Goal: Task Accomplishment & Management: Complete application form

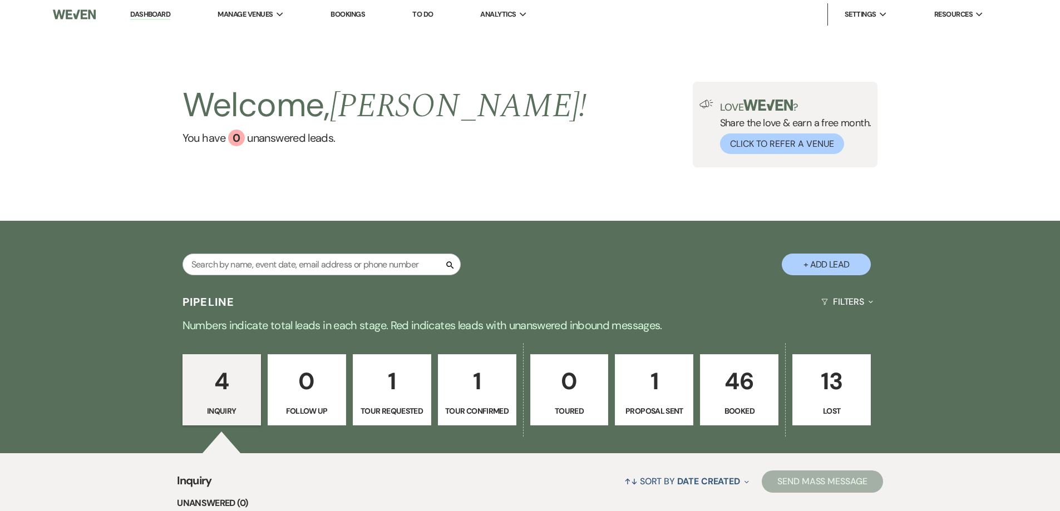
click at [820, 265] on button "+ Add Lead" at bounding box center [826, 265] width 89 height 22
select select "679"
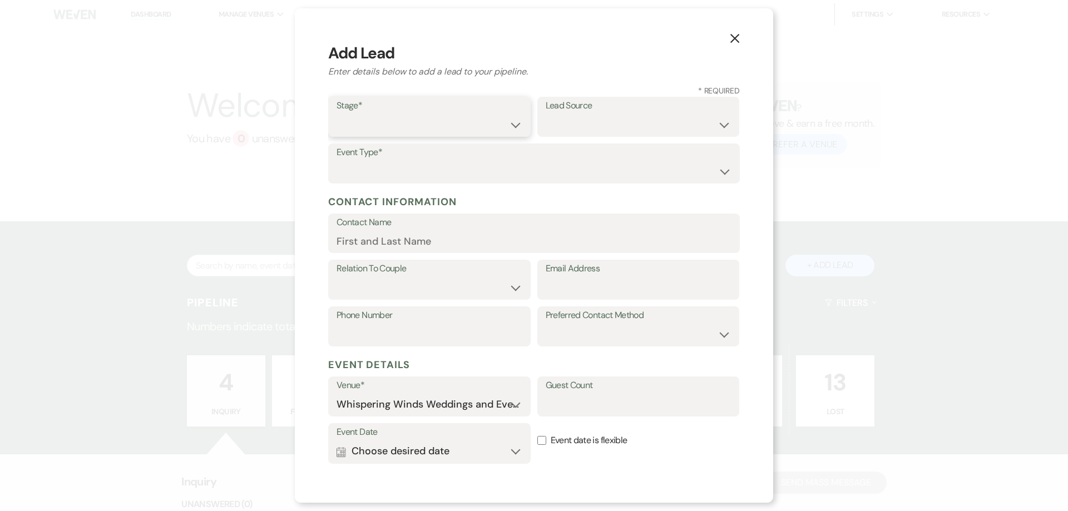
click at [400, 120] on select "Inquiry Follow Up Tour Requested Tour Confirmed Toured Proposal Sent Booked Lost" at bounding box center [430, 125] width 186 height 22
select select "7"
click at [337, 114] on select "Inquiry Follow Up Tour Requested Tour Confirmed Toured Proposal Sent Booked Lost" at bounding box center [430, 125] width 186 height 22
click at [563, 117] on select "Weven Venue Website Instagram Facebook Pinterest Google The Knot Wedding Wire H…" at bounding box center [639, 125] width 186 height 22
select select "5"
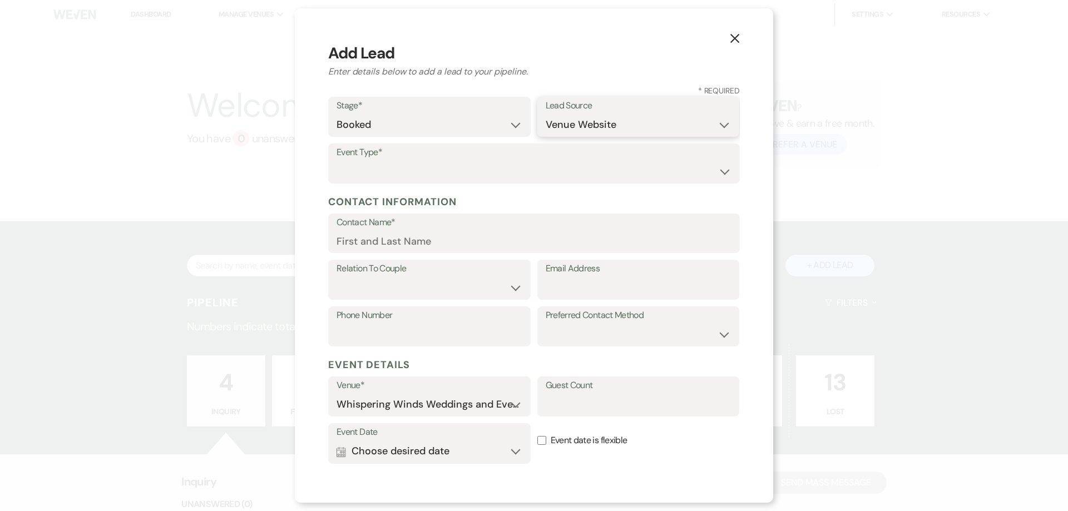
click at [546, 114] on select "Weven Venue Website Instagram Facebook Pinterest Google The Knot Wedding Wire H…" at bounding box center [639, 125] width 186 height 22
click at [380, 161] on select "Wedding Anniversary Party Baby Shower Bachelorette / Bachelor Party Birthday Pa…" at bounding box center [534, 172] width 395 height 22
select select "1"
click at [337, 161] on select "Wedding Anniversary Party Baby Shower Bachelorette / Bachelor Party Birthday Pa…" at bounding box center [534, 172] width 395 height 22
click at [364, 245] on input "Contact Name*" at bounding box center [534, 241] width 395 height 22
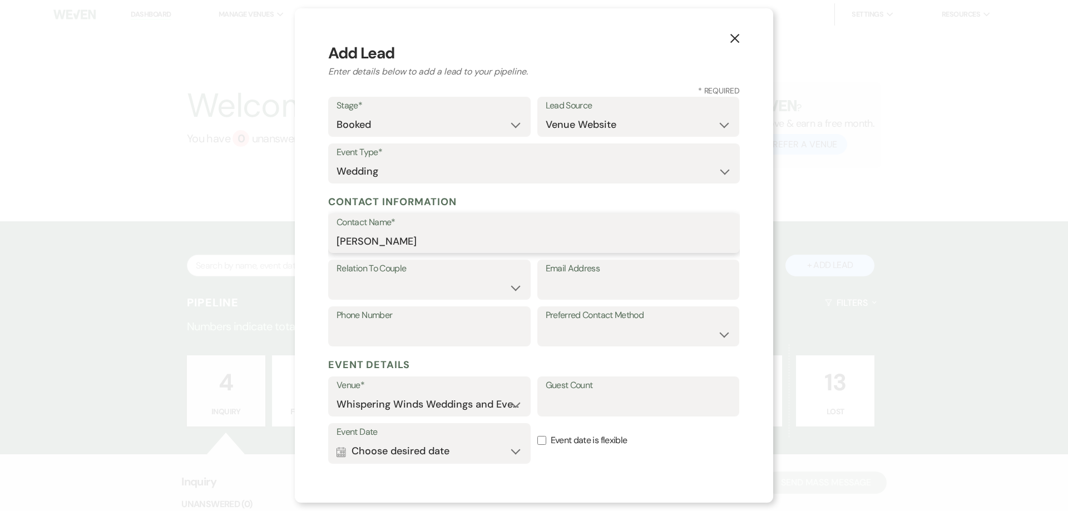
type input "[PERSON_NAME]"
click at [392, 280] on select "Couple Planner Parent of Couple Family Member Friend Other" at bounding box center [430, 288] width 186 height 22
select select "1"
click at [337, 277] on select "Couple Planner Parent of Couple Family Member Friend Other" at bounding box center [430, 288] width 186 height 22
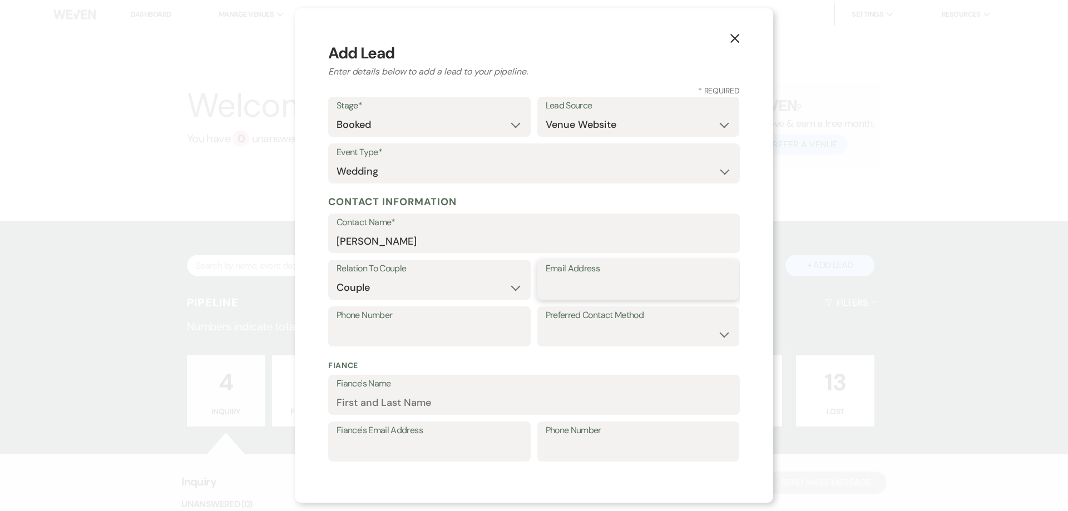
click at [572, 284] on input "Email Address" at bounding box center [639, 288] width 186 height 22
type input "[EMAIL_ADDRESS][DOMAIN_NAME]"
click at [363, 328] on input "Phone Number" at bounding box center [430, 335] width 186 height 22
type input "[PHONE_NUMBER]"
click at [607, 328] on select "Email Phone Text" at bounding box center [639, 335] width 186 height 22
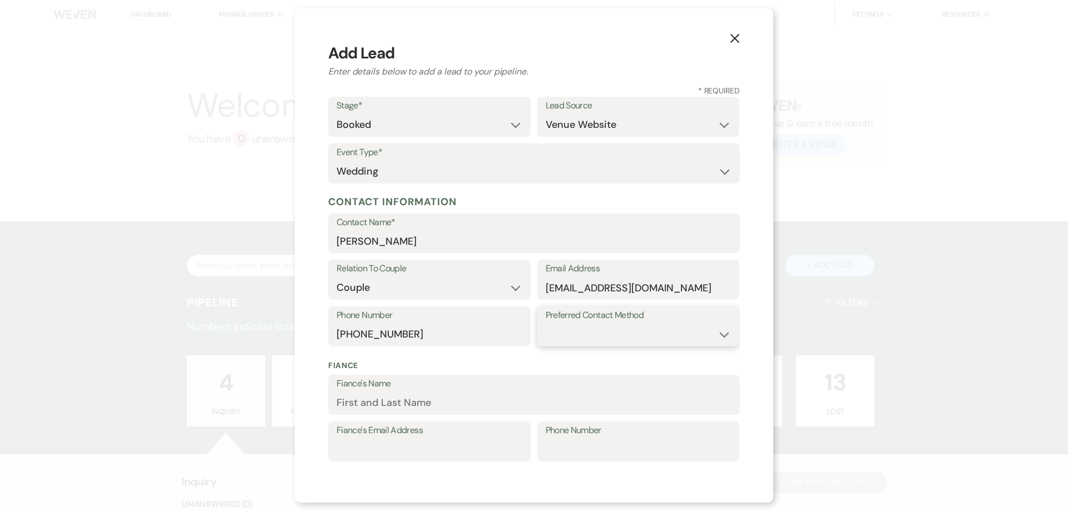
select select "email"
click at [546, 324] on select "Email Phone Text" at bounding box center [639, 335] width 186 height 22
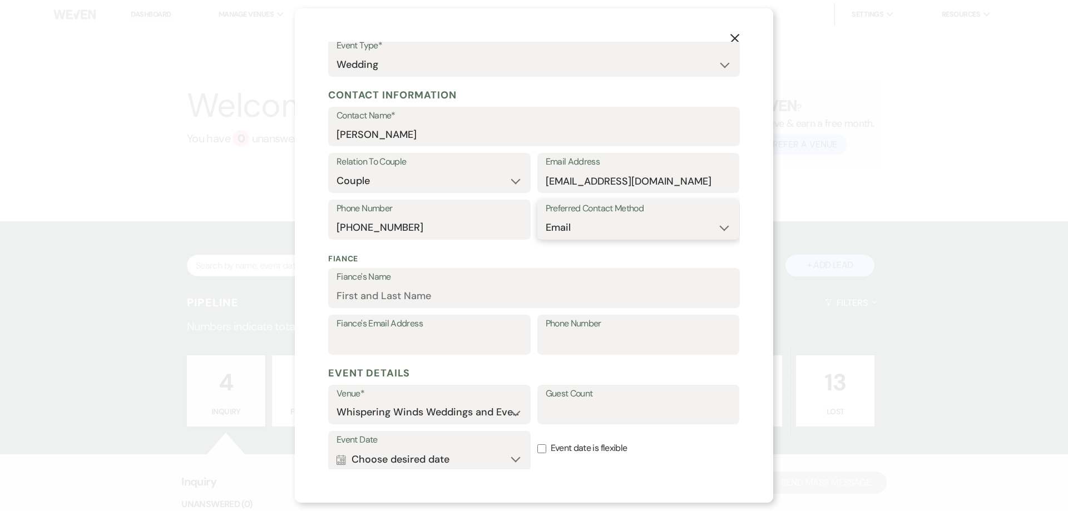
scroll to position [111, 0]
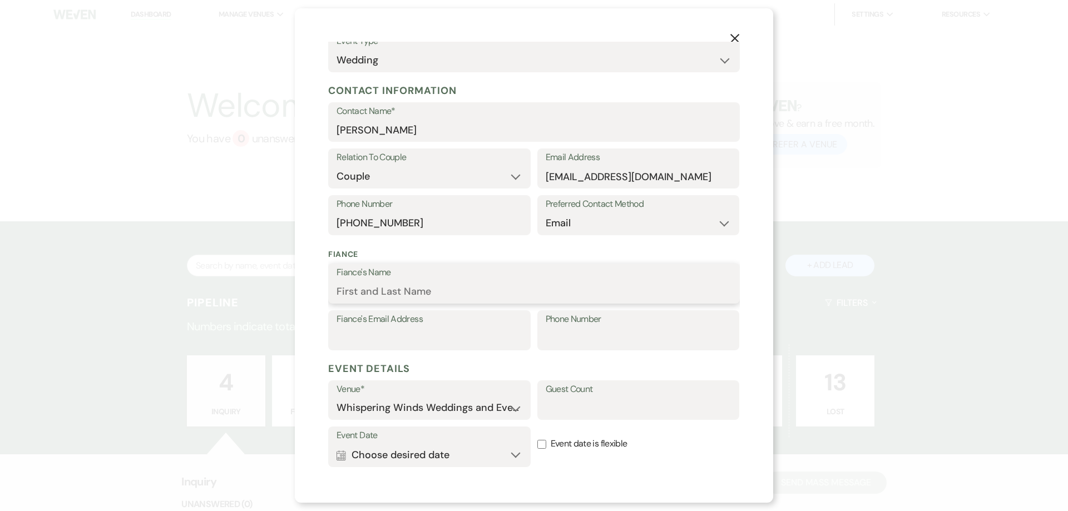
click at [349, 293] on input "Fiance's Name" at bounding box center [534, 292] width 395 height 22
type input "[PERSON_NAME]"
click at [559, 338] on input "Phone Number" at bounding box center [639, 339] width 186 height 22
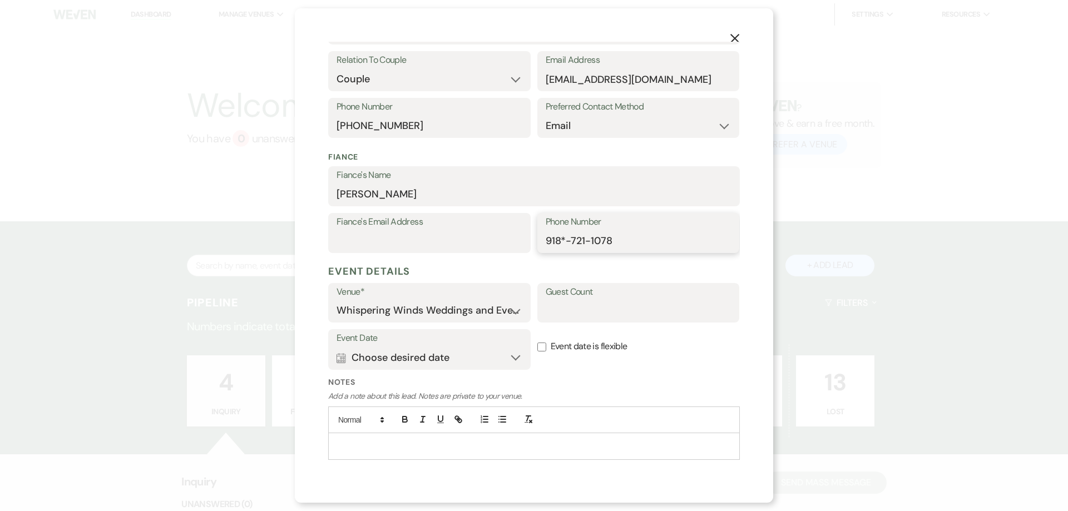
scroll to position [223, 0]
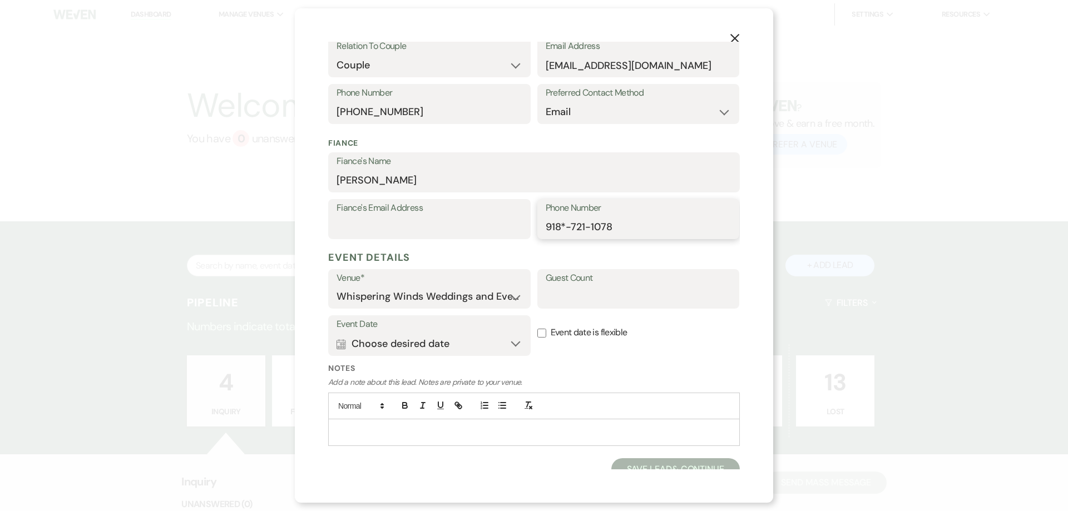
type input "918*-721-1078"
click at [581, 294] on input "Guest Count" at bounding box center [639, 297] width 186 height 22
type input "250"
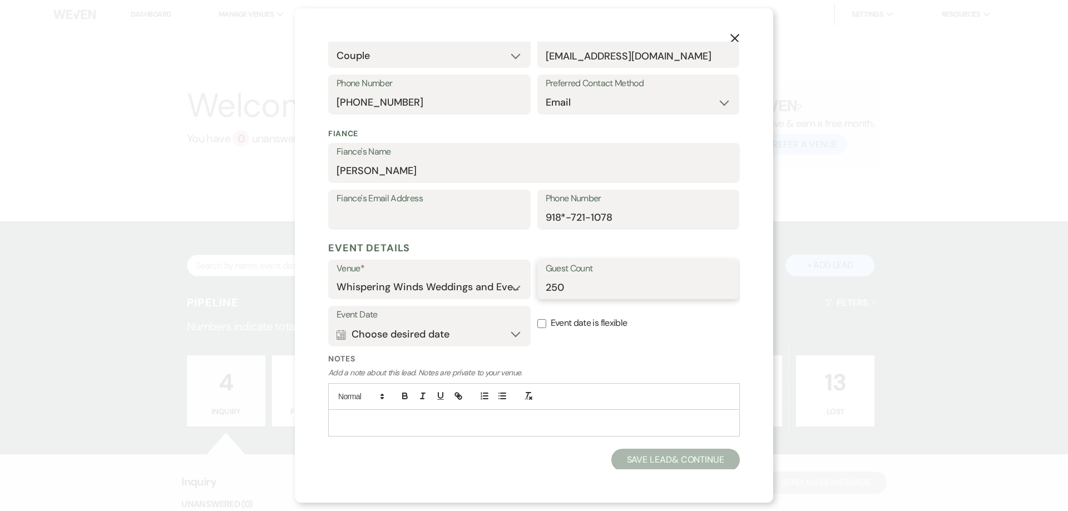
scroll to position [234, 0]
click at [440, 334] on button "Calendar Choose desired date Expand" at bounding box center [430, 333] width 186 height 22
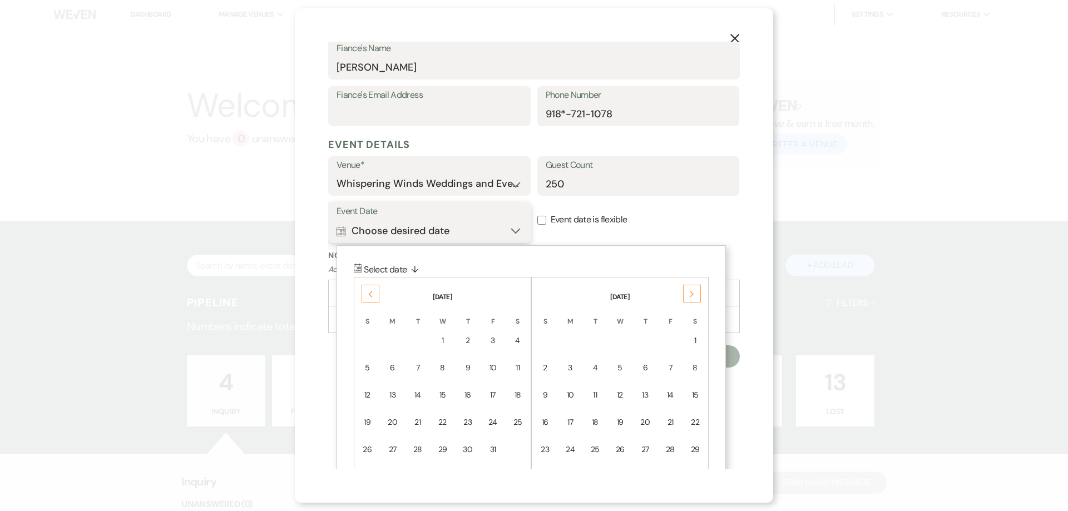
scroll to position [345, 0]
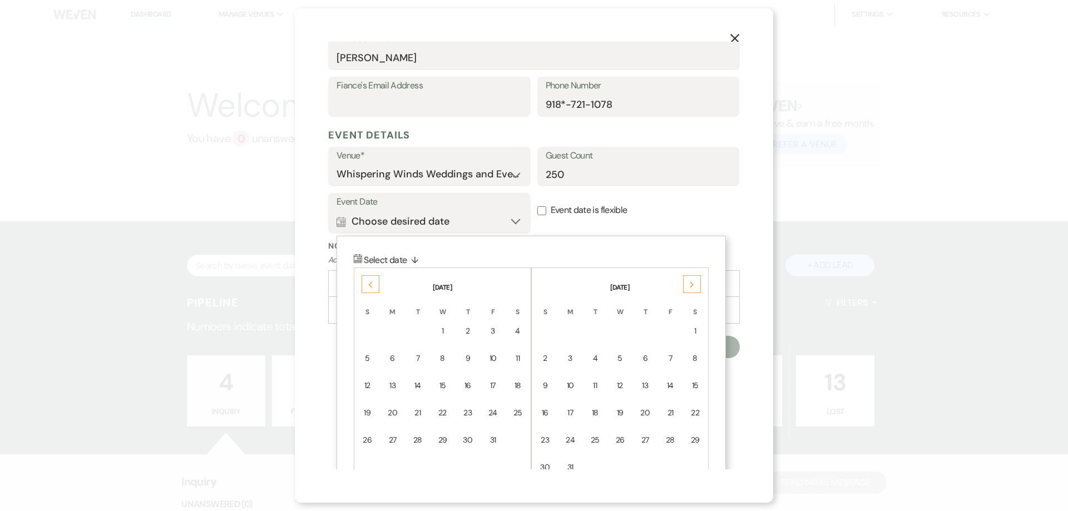
click at [691, 285] on icon "Next" at bounding box center [693, 285] width 6 height 7
click at [492, 387] on div "16" at bounding box center [493, 386] width 10 height 12
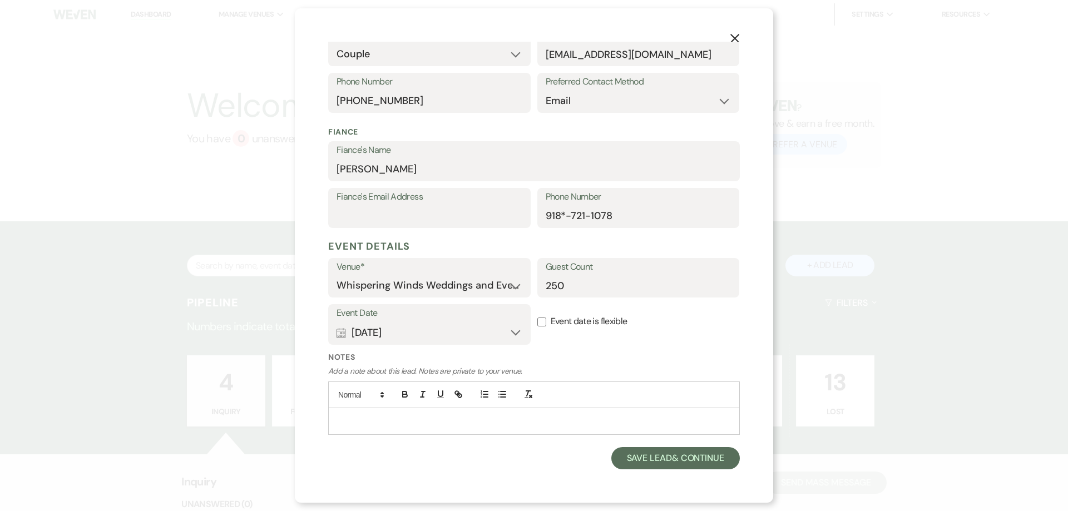
scroll to position [234, 0]
click at [663, 456] on button "Save Lead & Continue" at bounding box center [676, 458] width 129 height 22
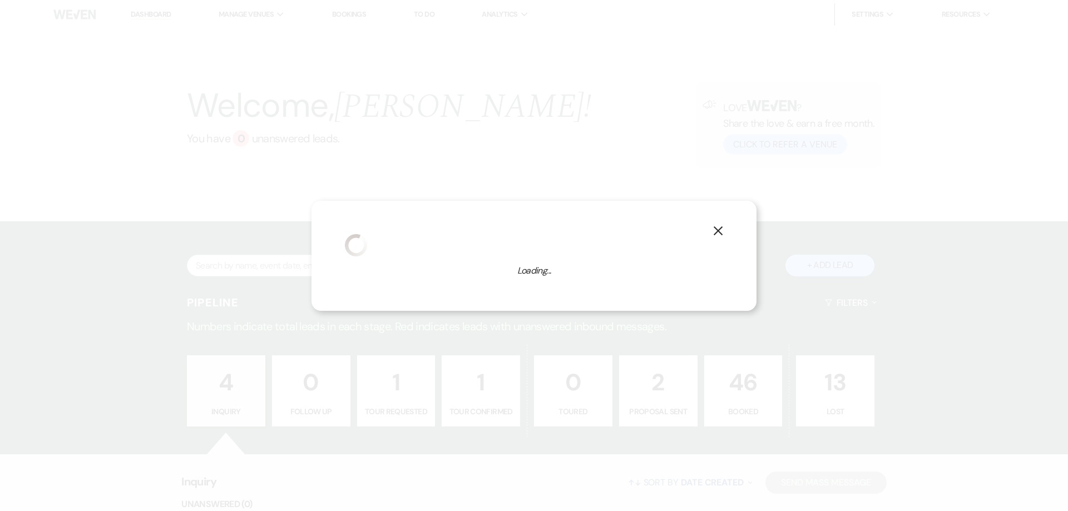
select select "1"
select select "679"
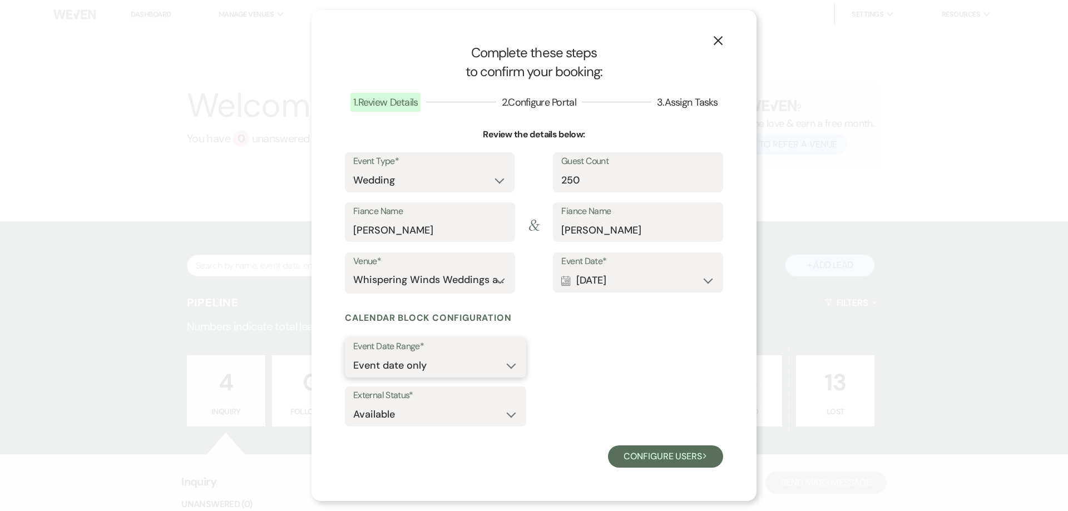
click at [445, 366] on select "Event date only Event date and" at bounding box center [435, 366] width 165 height 22
click at [353, 355] on select "Event date only Event date and" at bounding box center [435, 366] width 165 height 22
click at [492, 367] on select "Event date only Event date and" at bounding box center [429, 366] width 153 height 22
select select "eventDateOnly"
click at [353, 355] on select "Event date only Event date and" at bounding box center [429, 366] width 153 height 22
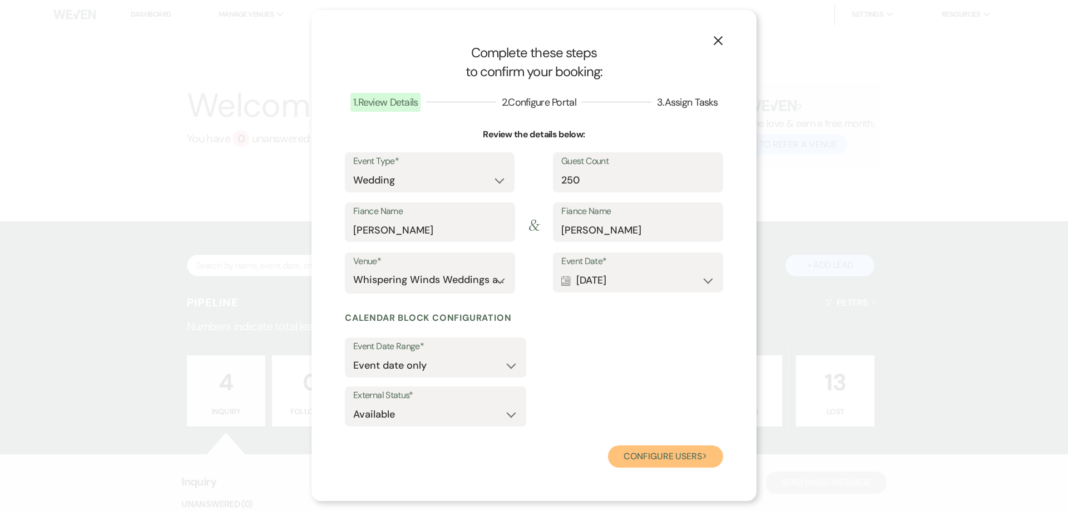
click at [648, 459] on button "Configure users Next" at bounding box center [665, 457] width 115 height 22
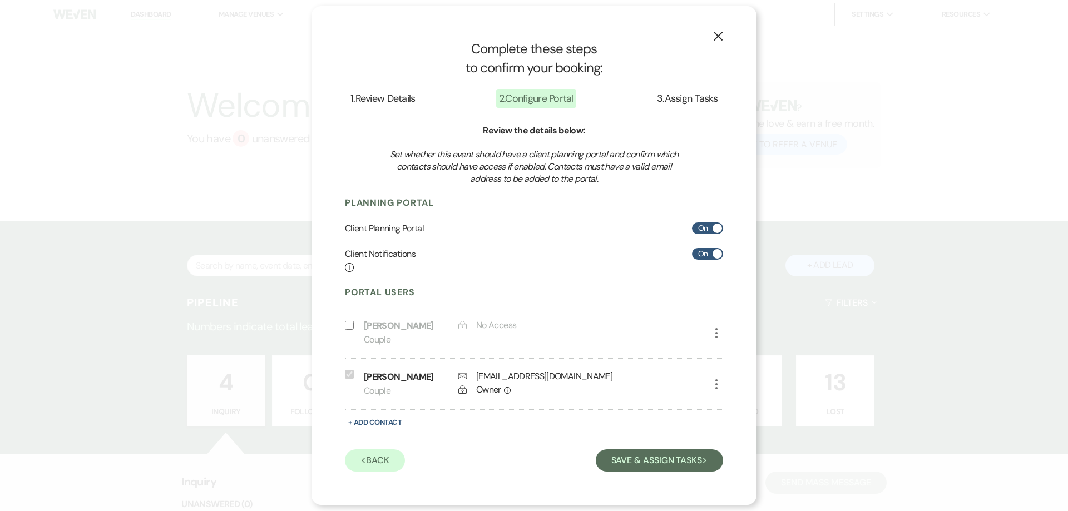
scroll to position [16, 0]
click at [644, 469] on button "Save & Assign Tasks Next" at bounding box center [659, 461] width 127 height 22
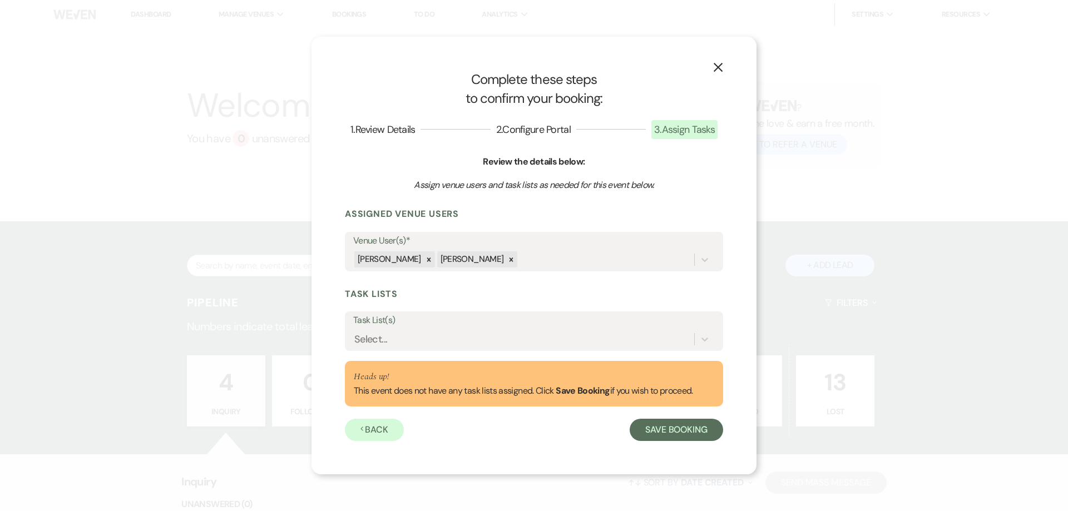
scroll to position [0, 0]
click at [674, 430] on button "Save Booking" at bounding box center [676, 430] width 93 height 22
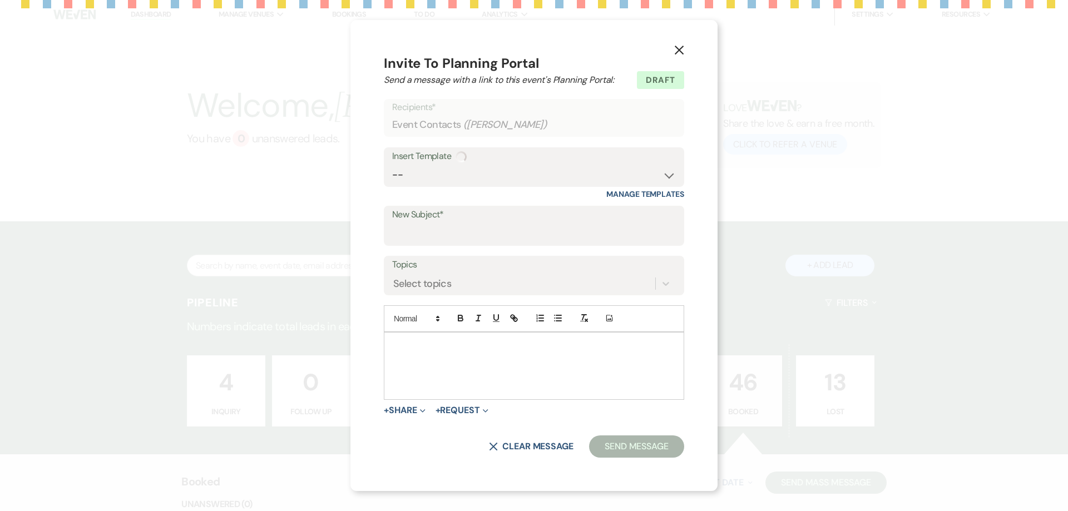
select select "14"
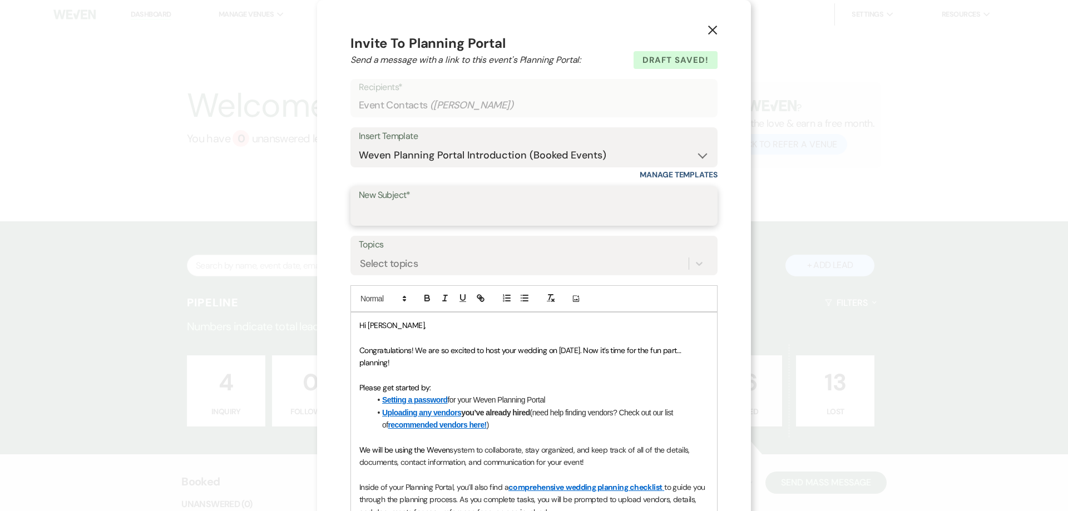
click at [404, 208] on input "New Subject*" at bounding box center [534, 214] width 351 height 22
type input "Booking your event!"
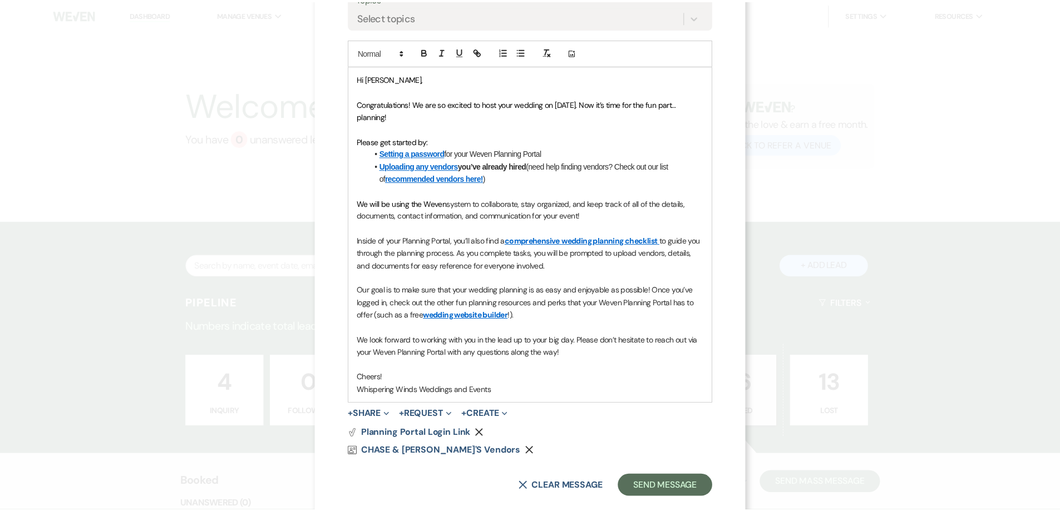
scroll to position [267, 0]
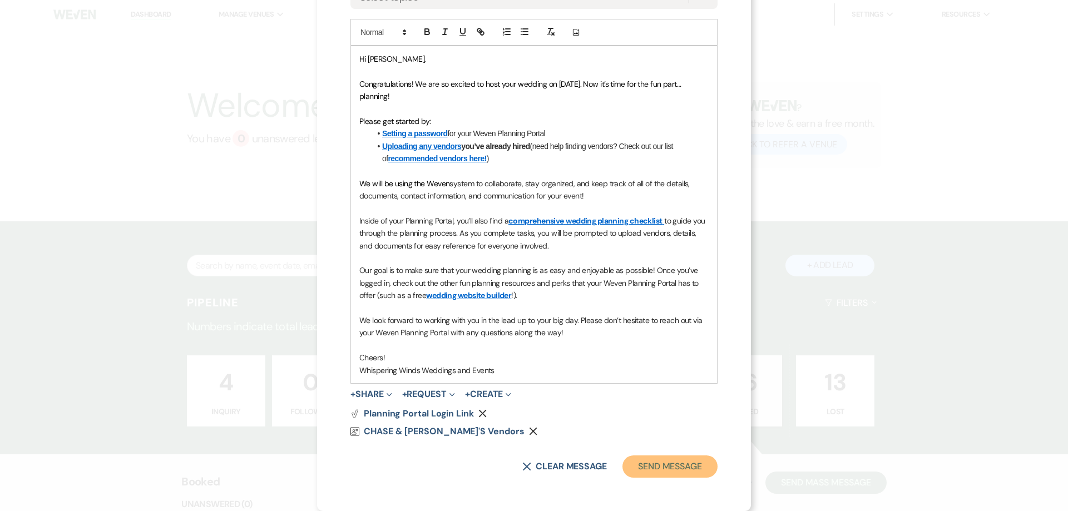
click at [662, 469] on button "Send Message" at bounding box center [670, 467] width 95 height 22
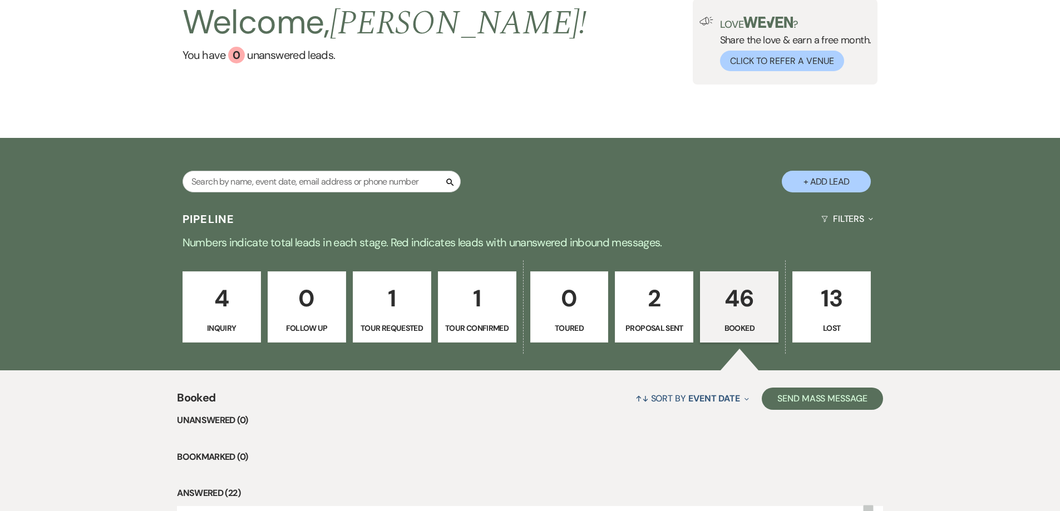
scroll to position [0, 0]
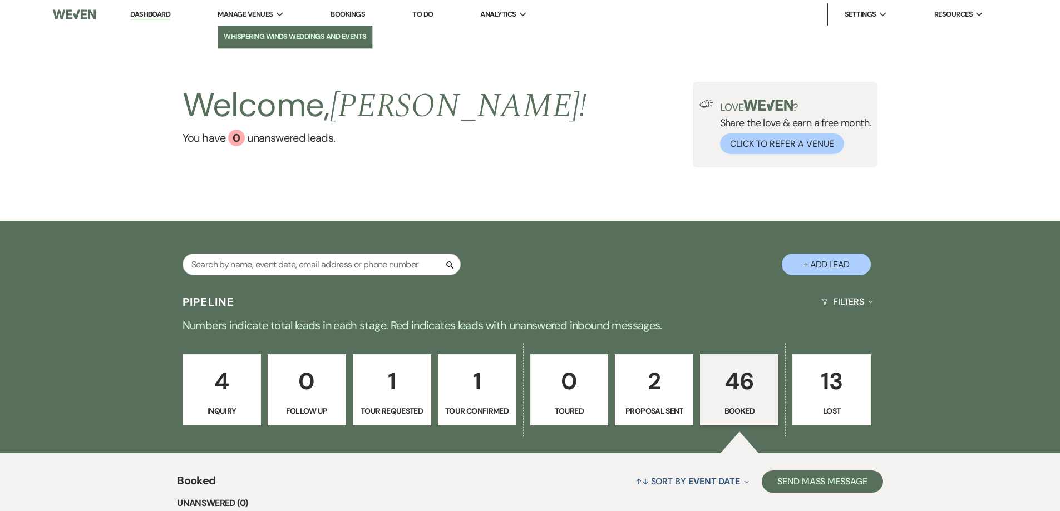
click at [250, 40] on li "Whispering Winds Weddings and Events" at bounding box center [295, 36] width 143 height 11
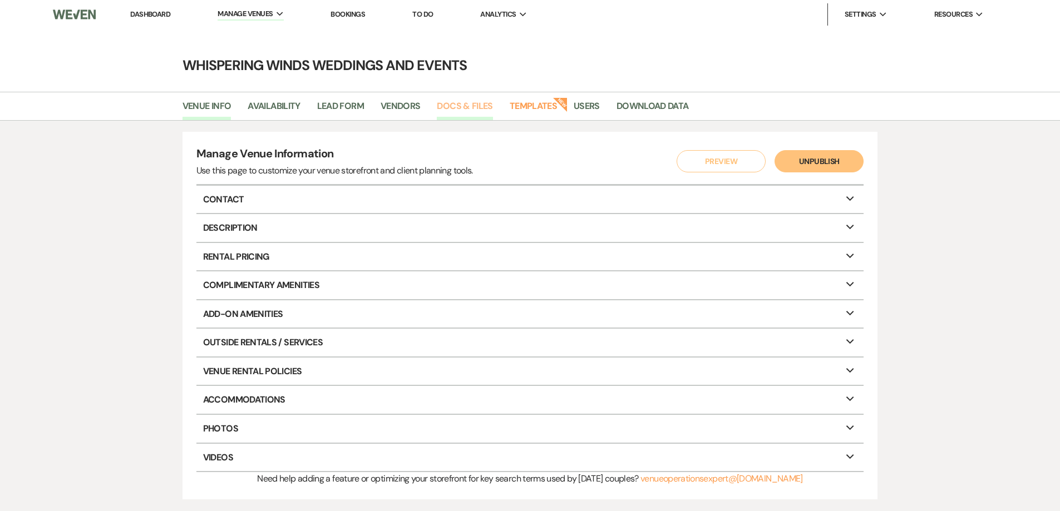
click at [462, 106] on link "Docs & Files" at bounding box center [465, 109] width 56 height 21
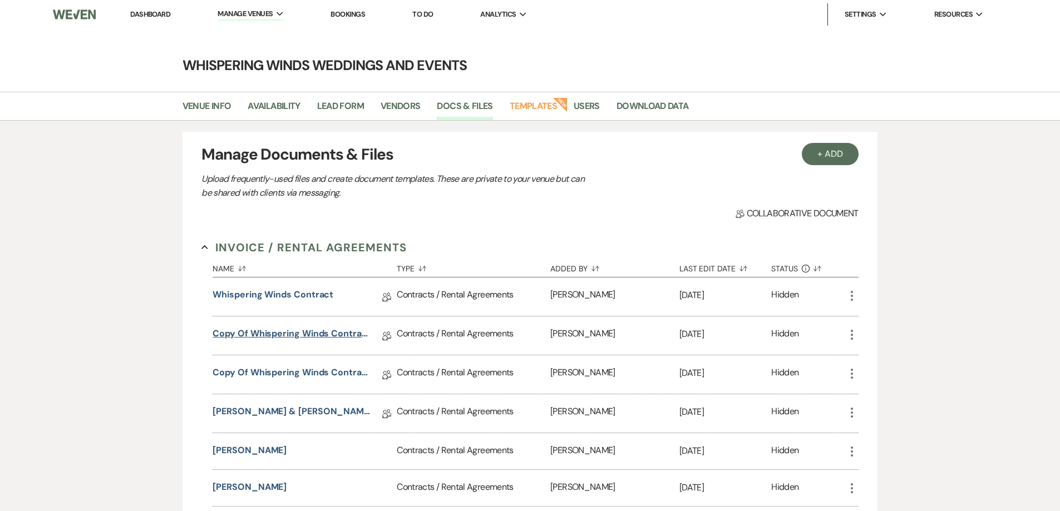
click at [324, 338] on link "Copy of Whispering Winds Contract 2024" at bounding box center [292, 335] width 159 height 17
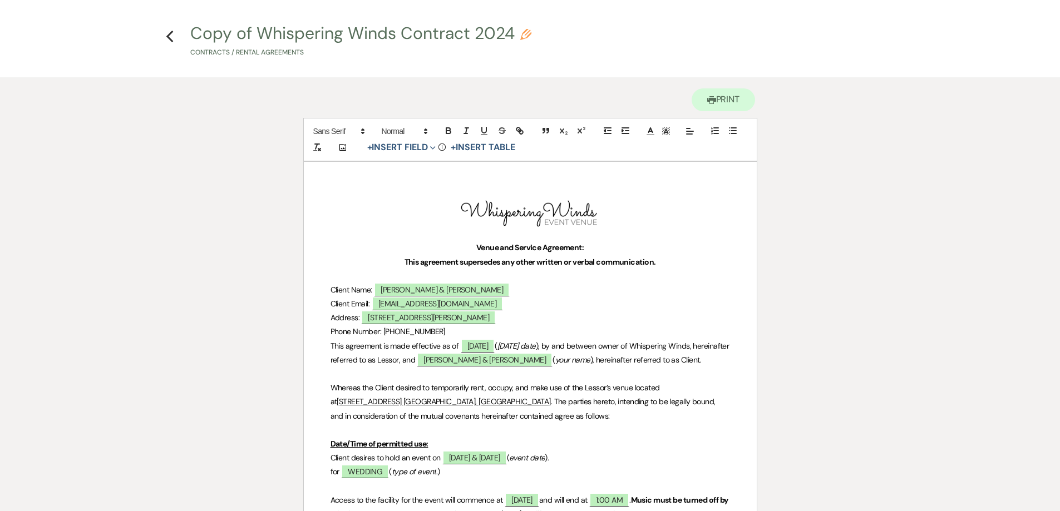
scroll to position [56, 0]
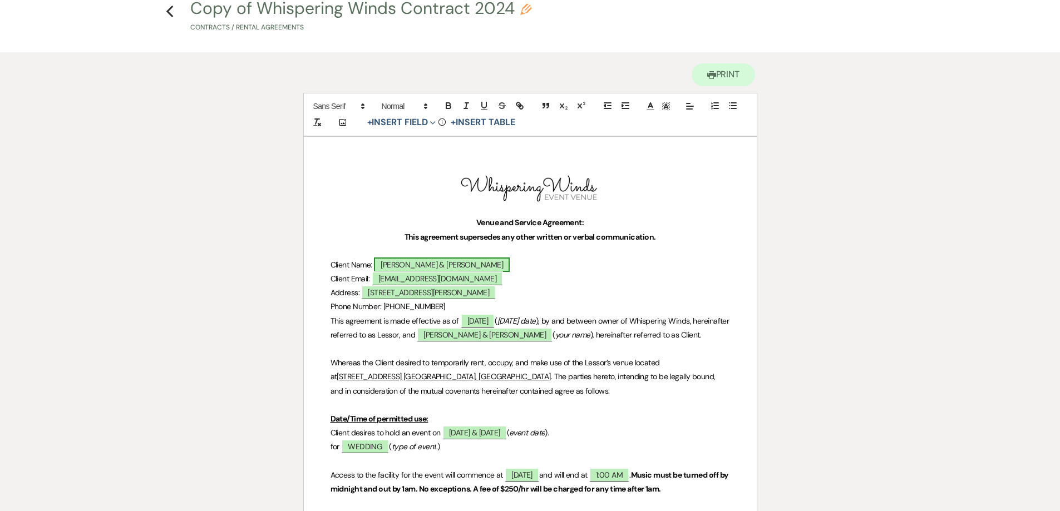
click at [407, 261] on span "[PERSON_NAME] & [PERSON_NAME]" at bounding box center [442, 265] width 136 height 14
select select "owner"
select select "Name"
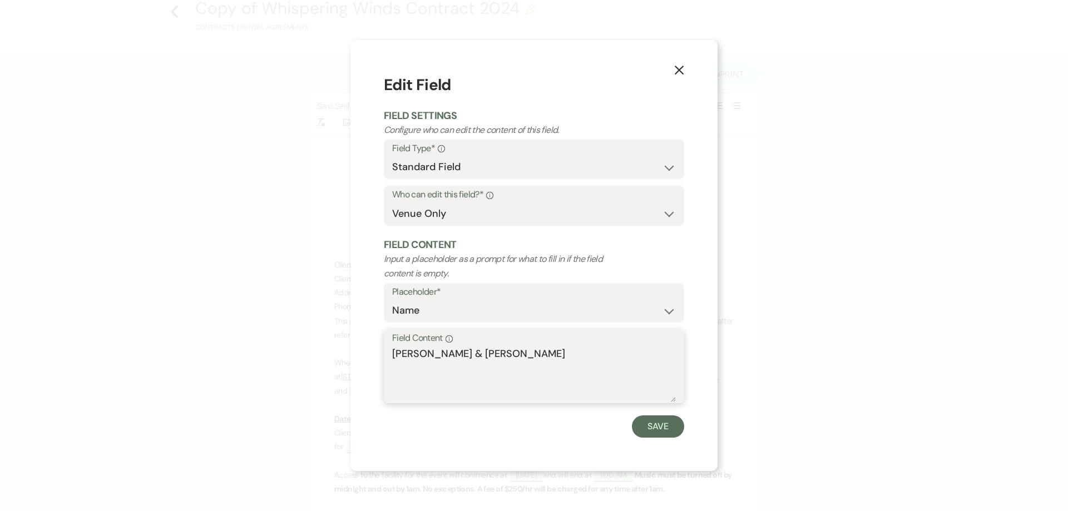
drag, startPoint x: 314, startPoint y: 311, endPoint x: 125, endPoint y: 287, distance: 190.7
click at [125, 287] on div "X Edit Field Field Settings Configure who can edit the content of this field. F…" at bounding box center [534, 255] width 1068 height 511
type textarea "E"
type textarea "[PERSON_NAME] & [PERSON_NAME]"
click at [651, 429] on button "Save" at bounding box center [658, 427] width 52 height 22
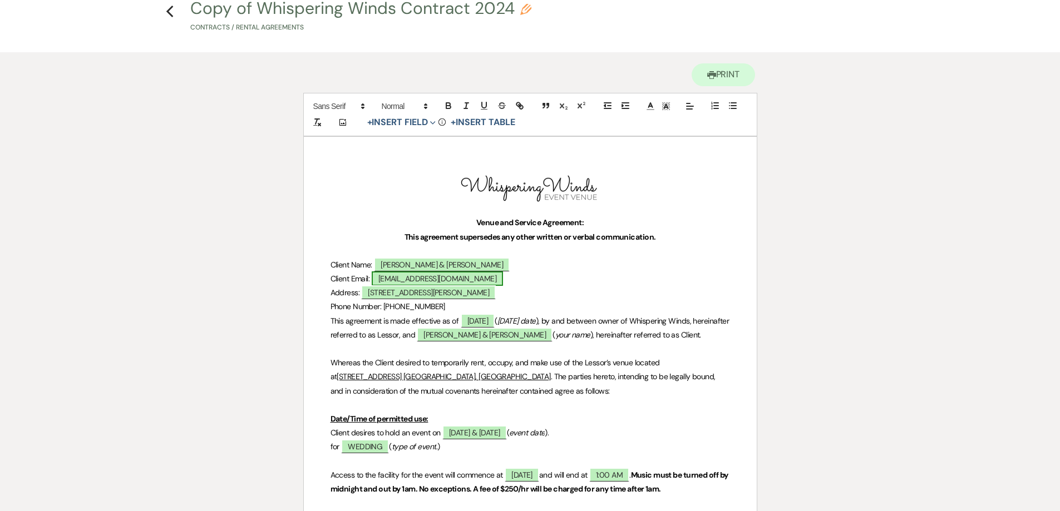
click at [409, 277] on span "[EMAIL_ADDRESS][DOMAIN_NAME]" at bounding box center [437, 279] width 131 height 14
select select "owner"
select select "Email"
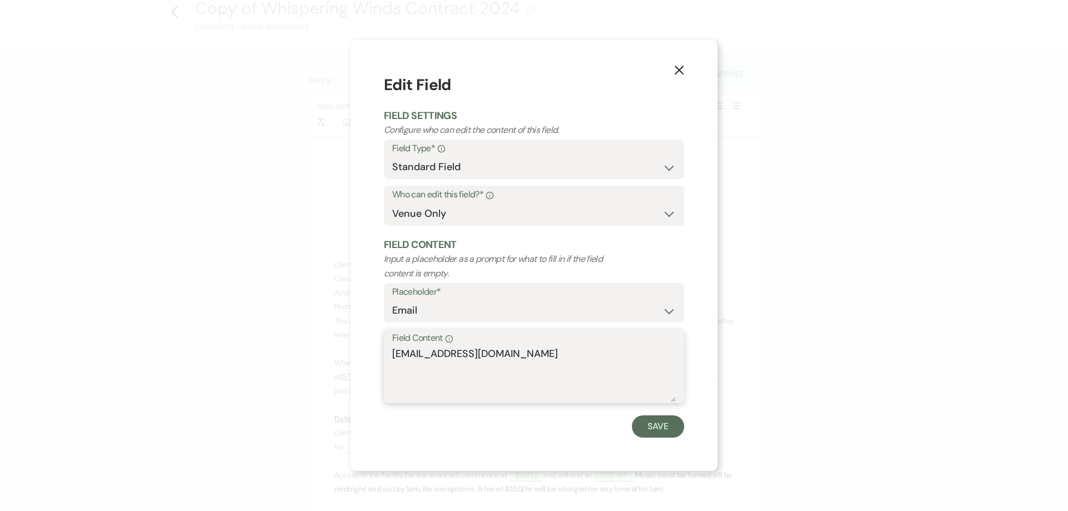
click at [335, 345] on div "X Edit Field Field Settings Configure who can edit the content of this field. F…" at bounding box center [534, 255] width 1068 height 511
type textarea "[EMAIL_ADDRESS][DOMAIN_NAME]"
click at [667, 427] on button "Save" at bounding box center [658, 427] width 52 height 22
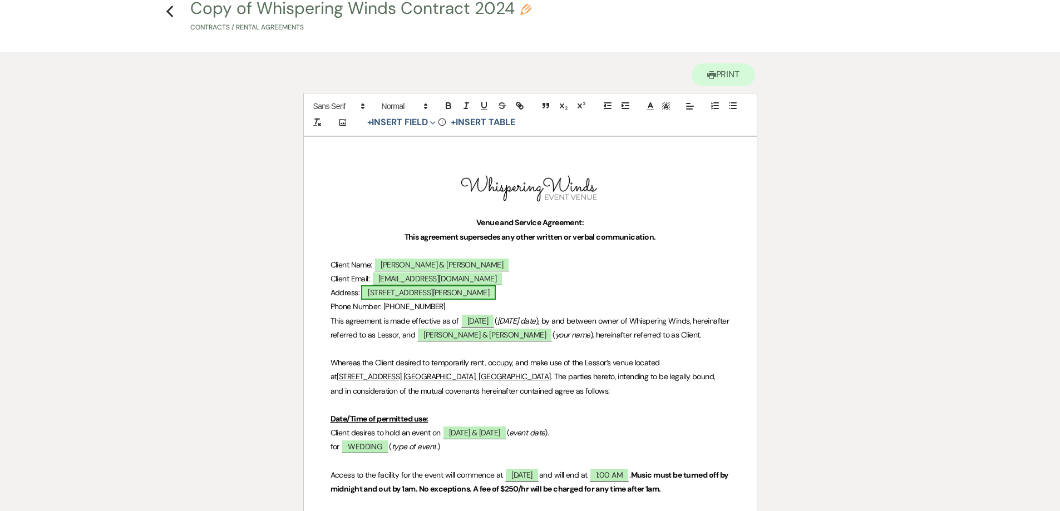
click at [434, 296] on span "[STREET_ADDRESS][PERSON_NAME]" at bounding box center [428, 292] width 135 height 14
select select "owner"
select select "Address"
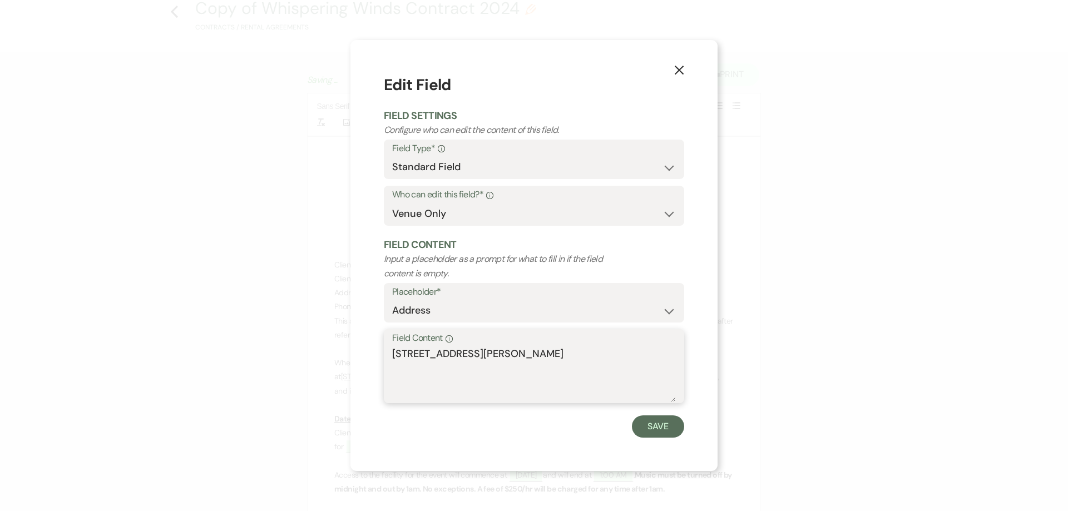
drag, startPoint x: 558, startPoint y: 352, endPoint x: 203, endPoint y: 323, distance: 356.2
click at [203, 323] on div "X Edit Field Field Settings Configure who can edit the content of this field. F…" at bounding box center [534, 255] width 1068 height 511
type textarea "40669 SH-26 KEOTA, OK 74941"
click at [651, 431] on button "Save" at bounding box center [658, 427] width 52 height 22
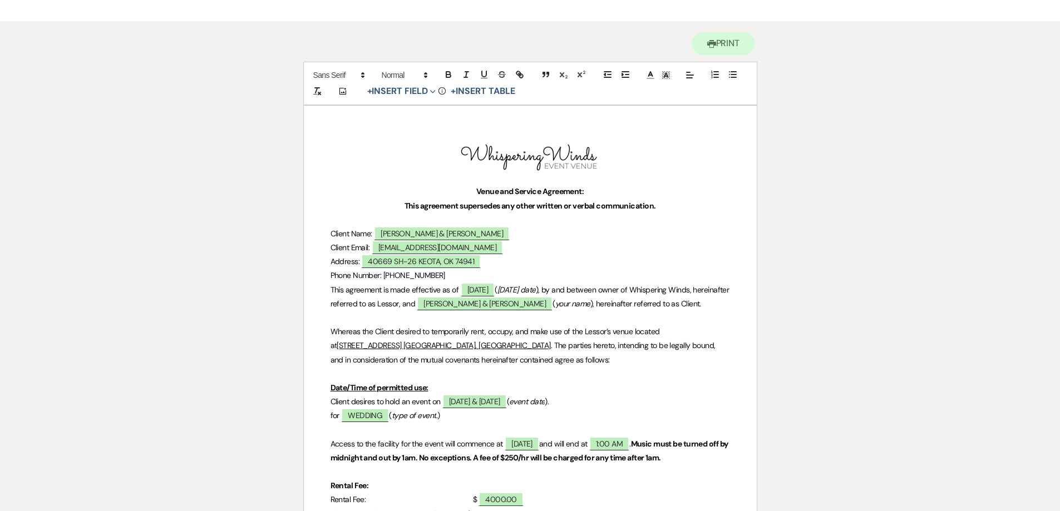
scroll to position [111, 0]
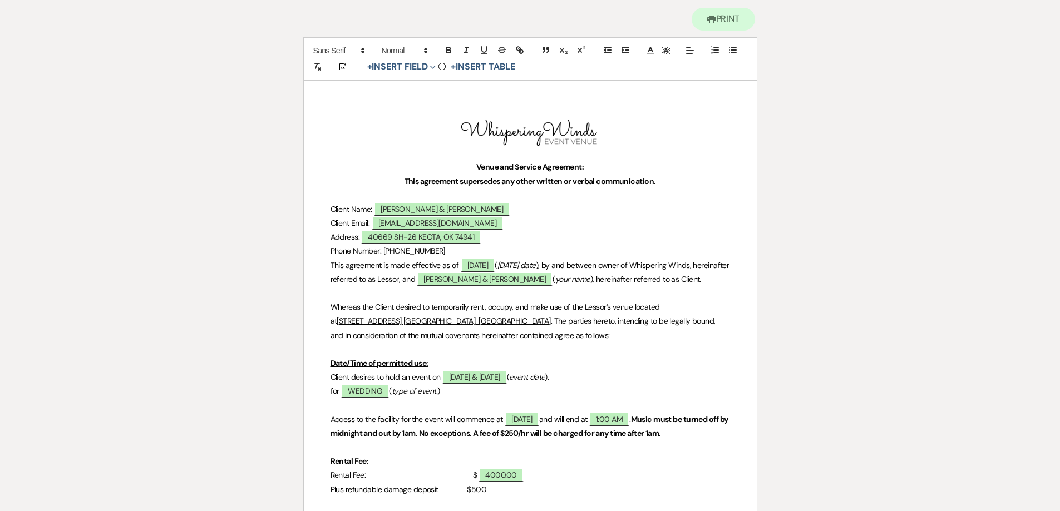
click at [439, 252] on p "Phone Number: [PHONE_NUMBER]" at bounding box center [531, 251] width 400 height 14
click at [494, 270] on span "[DATE]" at bounding box center [478, 265] width 35 height 14
select select "owner"
select select "custom_placeholder"
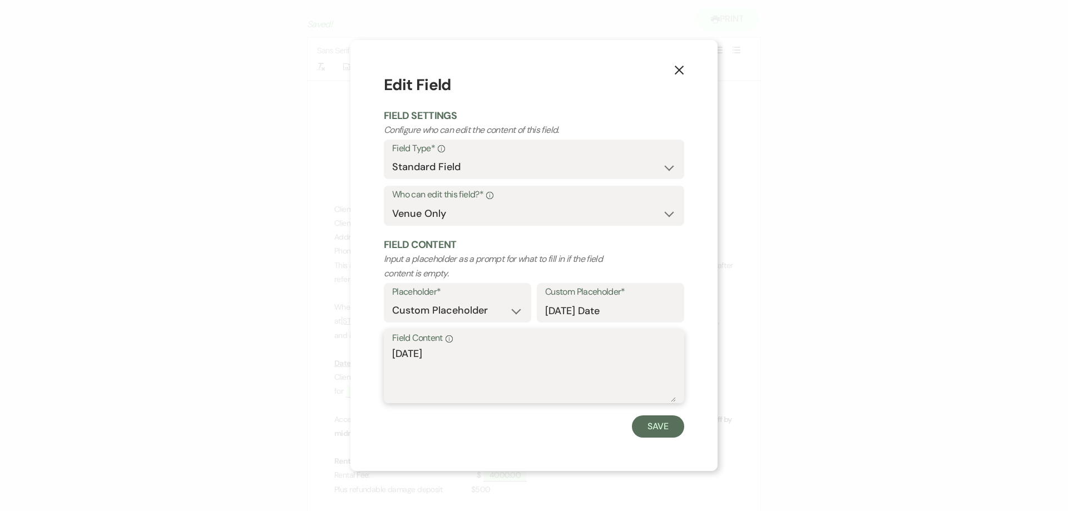
drag, startPoint x: 460, startPoint y: 354, endPoint x: 210, endPoint y: 336, distance: 250.5
click at [285, 338] on div "X Edit Field Field Settings Configure who can edit the content of this field. F…" at bounding box center [534, 255] width 1068 height 511
type textarea "[DATE]"
click at [649, 428] on button "Save" at bounding box center [658, 427] width 52 height 22
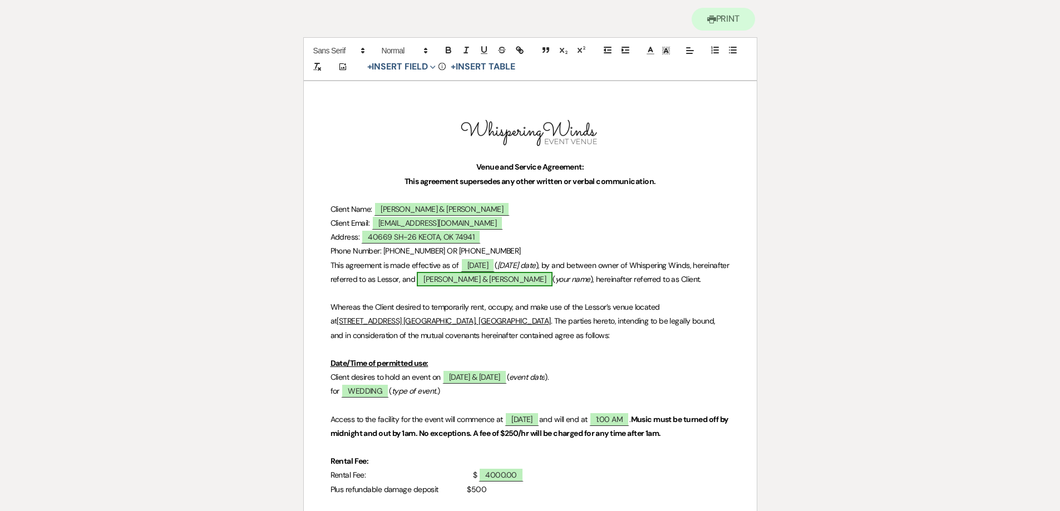
click at [533, 281] on span "[PERSON_NAME] & [PERSON_NAME]" at bounding box center [485, 279] width 136 height 14
select select "owner"
select select "Name"
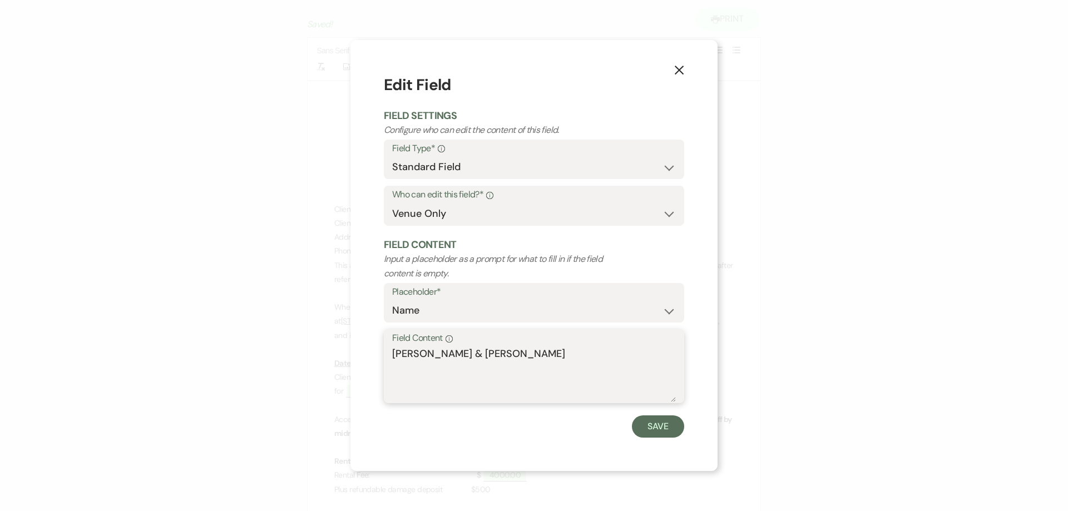
drag, startPoint x: 574, startPoint y: 354, endPoint x: 193, endPoint y: 313, distance: 384.0
click at [201, 315] on div "X Edit Field Field Settings Configure who can edit the content of this field. F…" at bounding box center [534, 255] width 1068 height 511
type textarea "[PERSON_NAME] & [PERSON_NAME]"
click at [653, 425] on button "Save" at bounding box center [658, 427] width 52 height 22
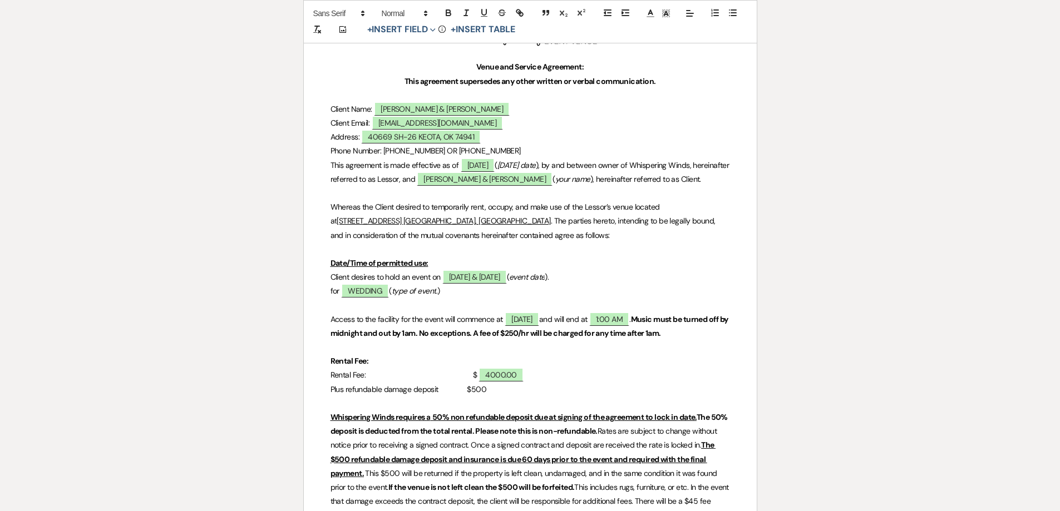
scroll to position [223, 0]
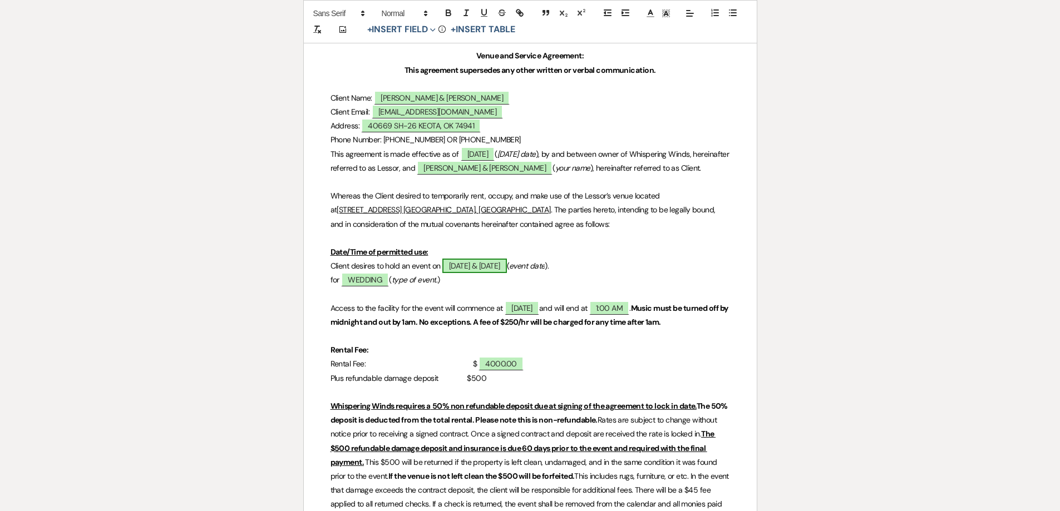
click at [464, 273] on span "[DATE] & [DATE]" at bounding box center [474, 266] width 65 height 14
select select "owner"
select select "Date"
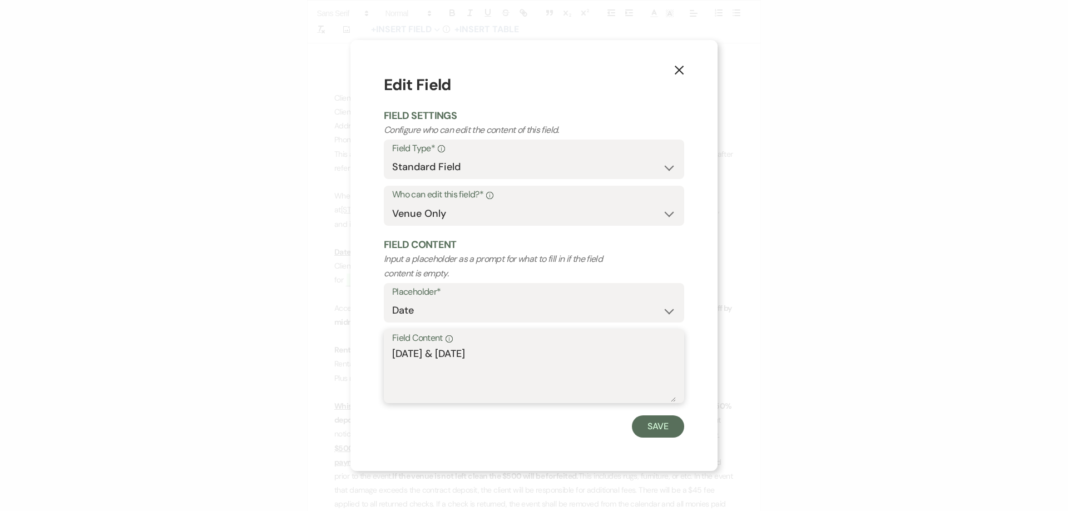
drag, startPoint x: 467, startPoint y: 351, endPoint x: 232, endPoint y: 338, distance: 235.7
click at [243, 338] on div "X Edit Field Field Settings Configure who can edit the content of this field. F…" at bounding box center [534, 255] width 1068 height 511
type textarea "[DATE] & [DATE]"
click at [661, 430] on button "Save" at bounding box center [658, 427] width 52 height 22
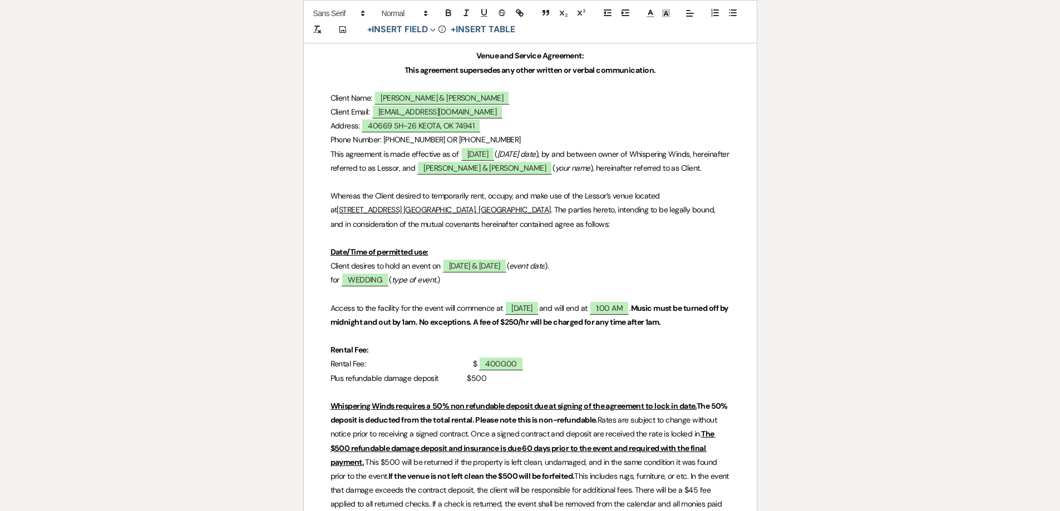
scroll to position [278, 0]
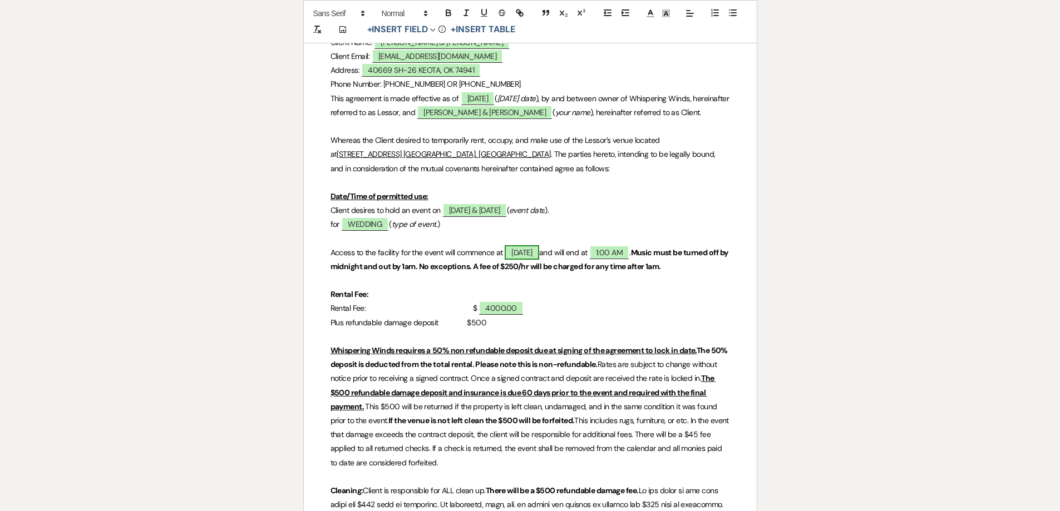
click at [539, 260] on span "[DATE]" at bounding box center [522, 252] width 35 height 14
select select "owner"
select select "Time"
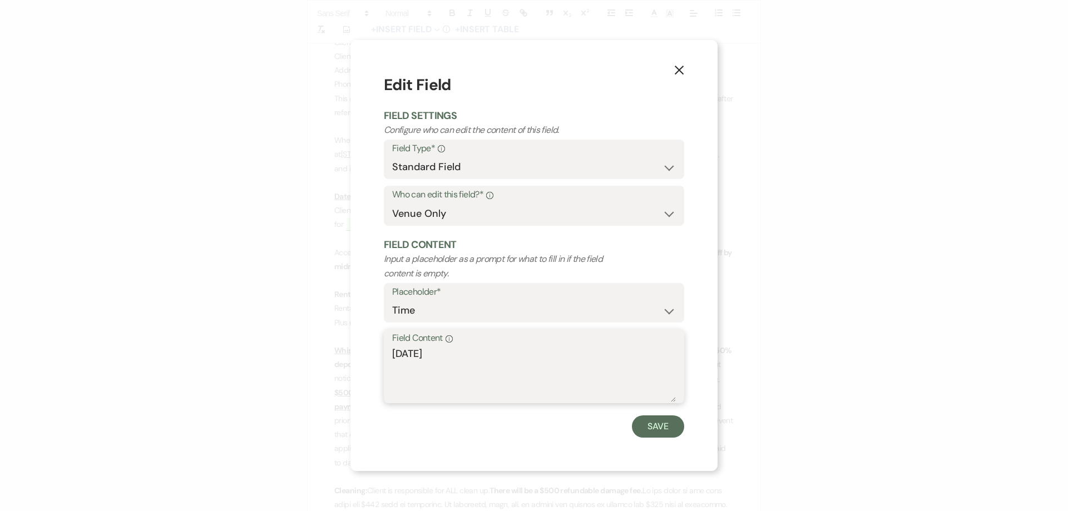
drag, startPoint x: 483, startPoint y: 354, endPoint x: 337, endPoint y: 368, distance: 147.0
click at [338, 368] on div "X Edit Field Field Settings Configure who can edit the content of this field. F…" at bounding box center [534, 255] width 1068 height 511
type textarea "OCOTOBER 16, 2026"
click at [642, 425] on button "Save" at bounding box center [658, 427] width 52 height 22
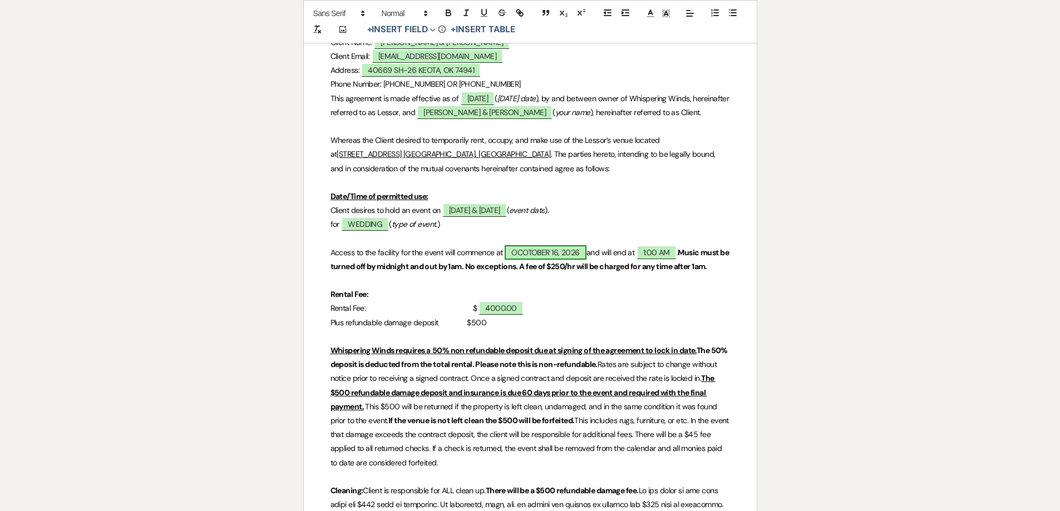
click at [580, 260] on span "OCOTOBER 16, 2026" at bounding box center [545, 252] width 81 height 14
select select "owner"
select select "Time"
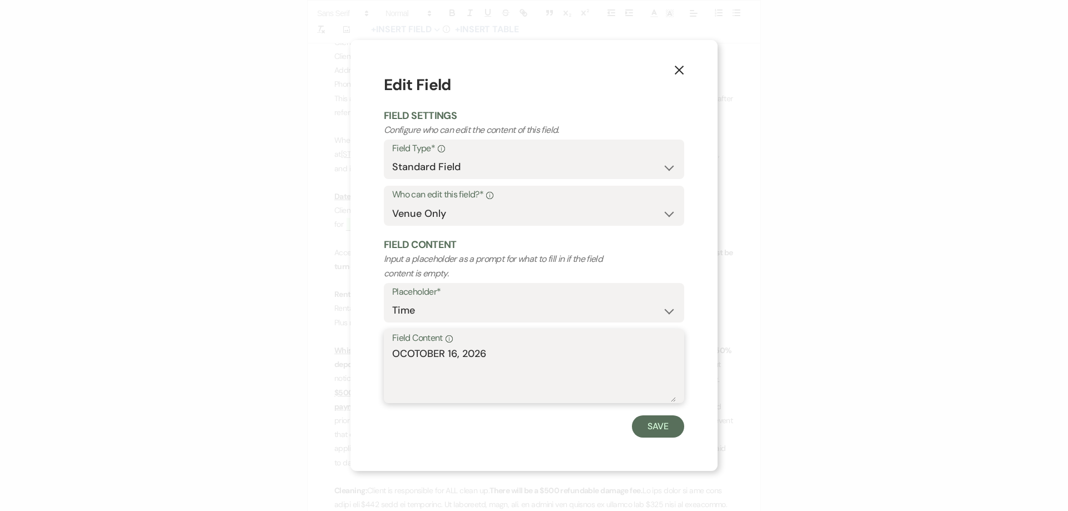
click at [457, 352] on textarea "OCOTOBER 16, 2026" at bounding box center [534, 375] width 284 height 56
type textarea "OCOTOBER 17, 2026"
click at [665, 429] on button "Save" at bounding box center [658, 427] width 52 height 22
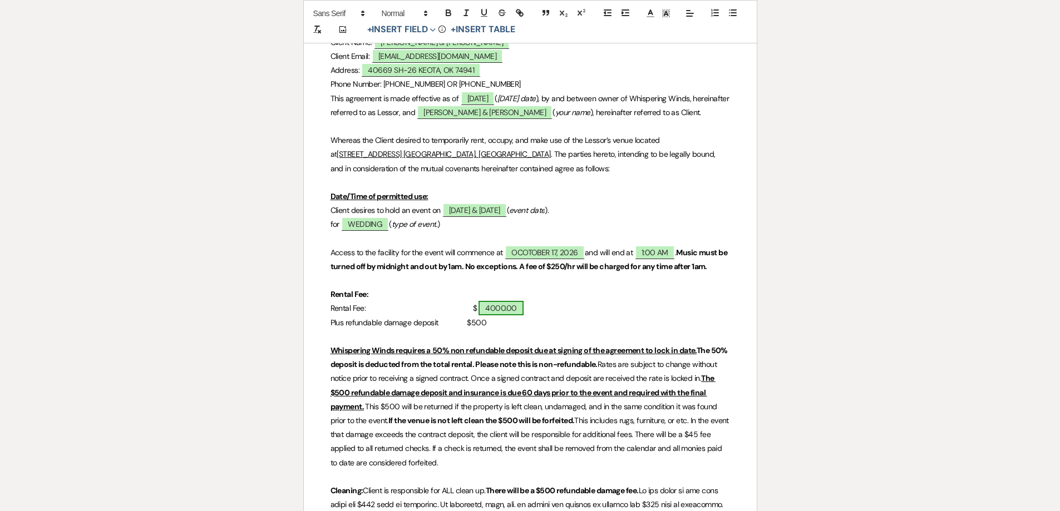
click at [479, 316] on span "4000.00" at bounding box center [501, 308] width 45 height 14
select select "owner"
select select "Amount"
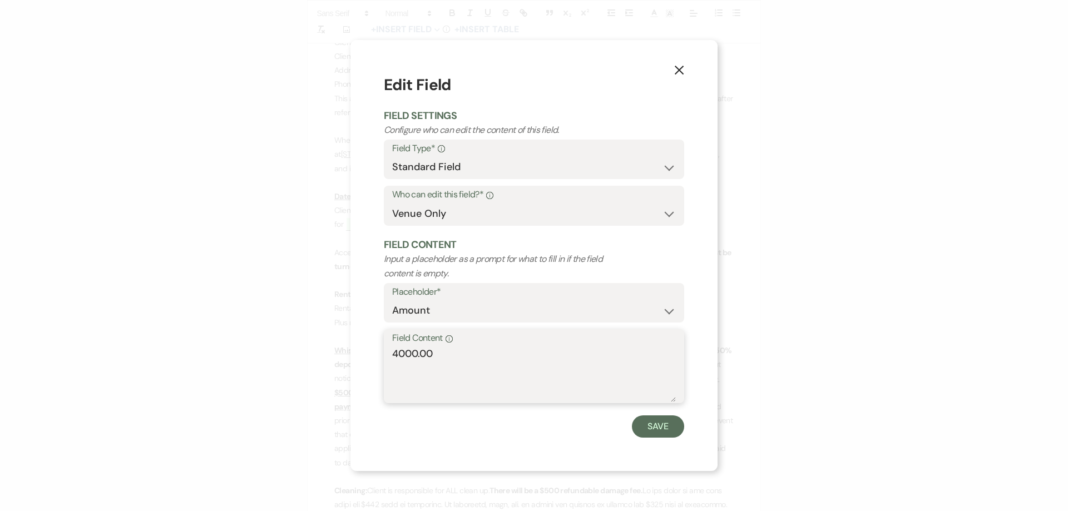
drag, startPoint x: 406, startPoint y: 348, endPoint x: 228, endPoint y: 333, distance: 178.8
click at [242, 336] on div "X Edit Field Field Settings Configure who can edit the content of this field. F…" at bounding box center [534, 255] width 1068 height 511
type textarea "5500.00"
click at [653, 430] on button "Save" at bounding box center [658, 427] width 52 height 22
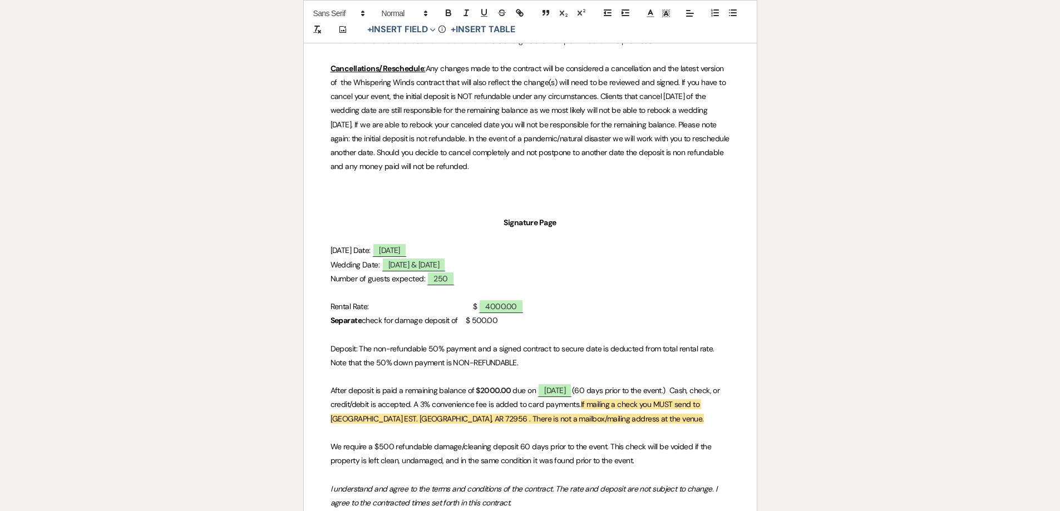
scroll to position [2059, 0]
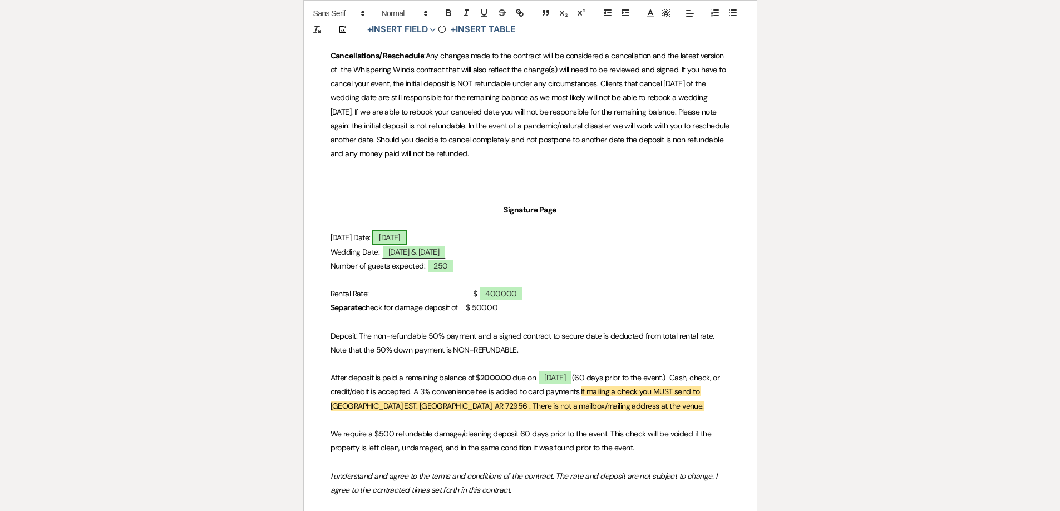
click at [407, 239] on span "[DATE]" at bounding box center [389, 237] width 35 height 14
select select "owner"
select select "Date"
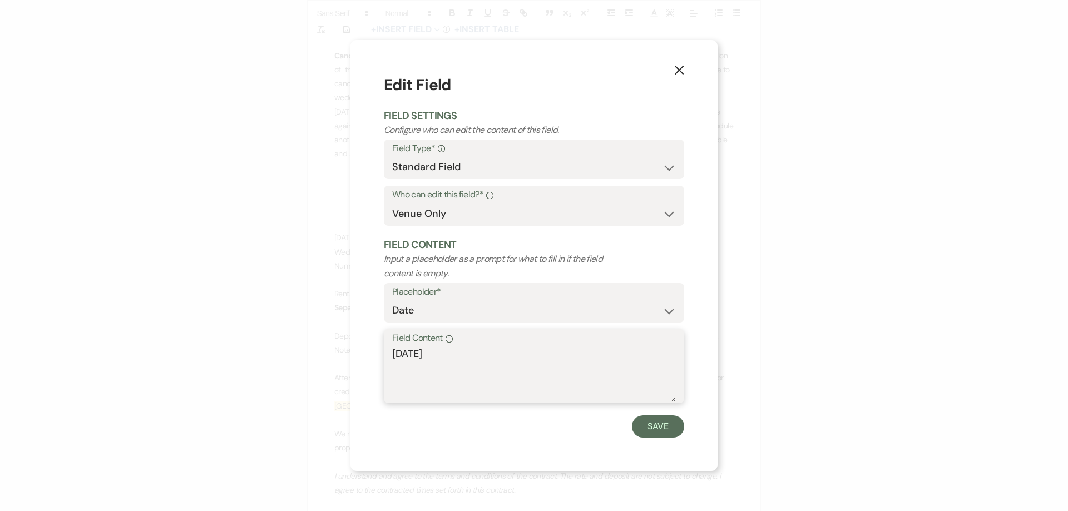
drag, startPoint x: 503, startPoint y: 354, endPoint x: 137, endPoint y: 320, distance: 367.2
click at [137, 320] on div "X Edit Field Field Settings Configure who can edit the content of this field. F…" at bounding box center [534, 255] width 1068 height 511
type textarea "[DATE]"
click at [653, 427] on button "Save" at bounding box center [658, 427] width 52 height 22
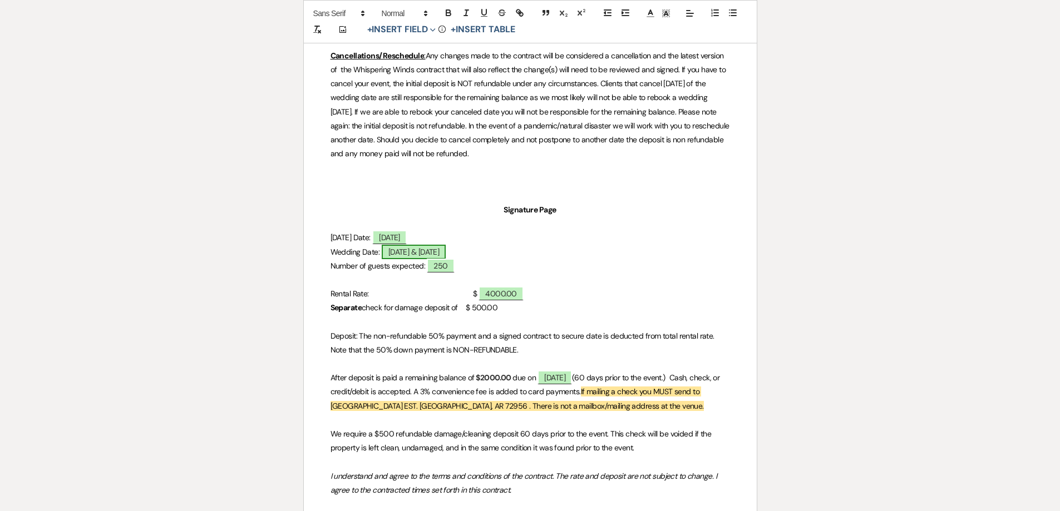
click at [434, 253] on span "[DATE] & [DATE]" at bounding box center [414, 252] width 65 height 14
select select "owner"
select select "Date"
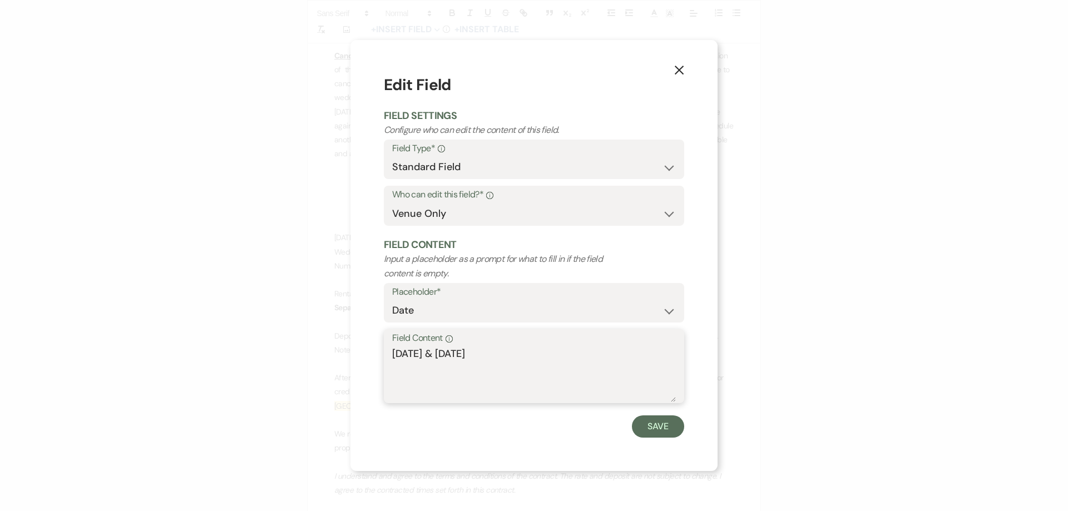
drag, startPoint x: 519, startPoint y: 352, endPoint x: 183, endPoint y: 319, distance: 338.3
click at [208, 319] on div "X Edit Field Field Settings Configure who can edit the content of this field. F…" at bounding box center [534, 255] width 1068 height 511
type textarea "[DATE] & [DATE]"
click at [651, 427] on button "Save" at bounding box center [658, 427] width 52 height 22
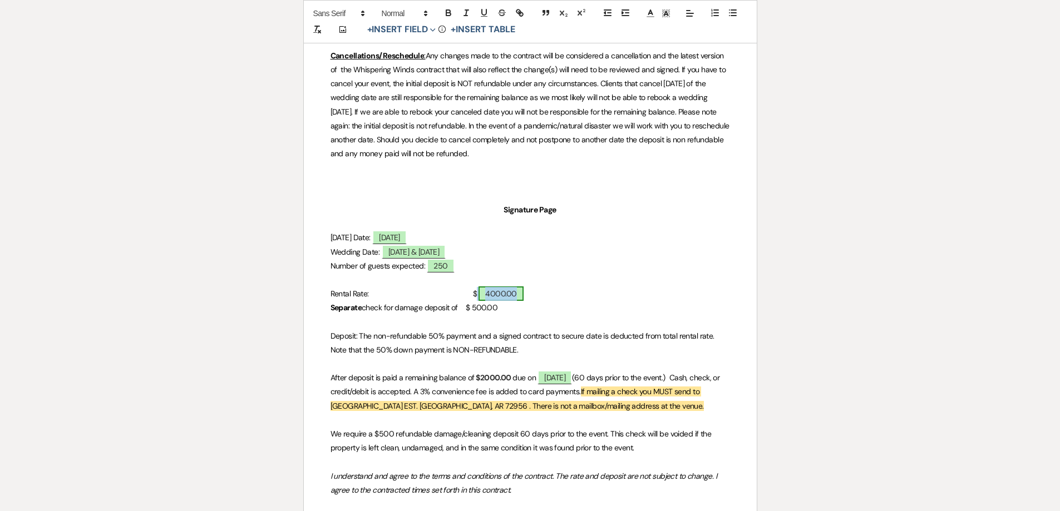
click at [479, 298] on span "4000.00" at bounding box center [501, 294] width 45 height 14
select select "owner"
select select "Amount"
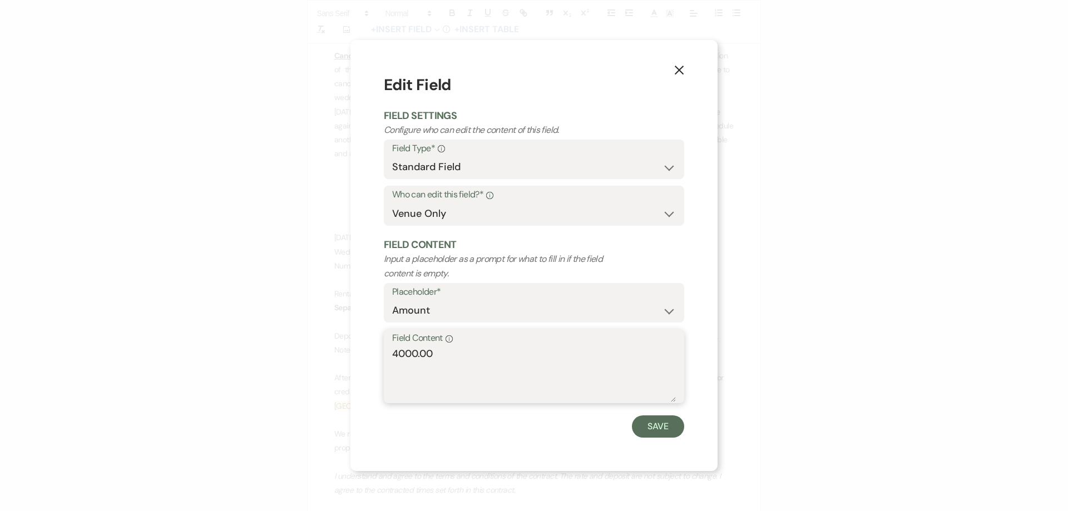
drag, startPoint x: 444, startPoint y: 353, endPoint x: 116, endPoint y: 324, distance: 328.5
click at [194, 327] on div "X Edit Field Field Settings Configure who can edit the content of this field. F…" at bounding box center [534, 255] width 1068 height 511
type textarea "5500.00"
click at [647, 427] on button "Save" at bounding box center [658, 427] width 52 height 22
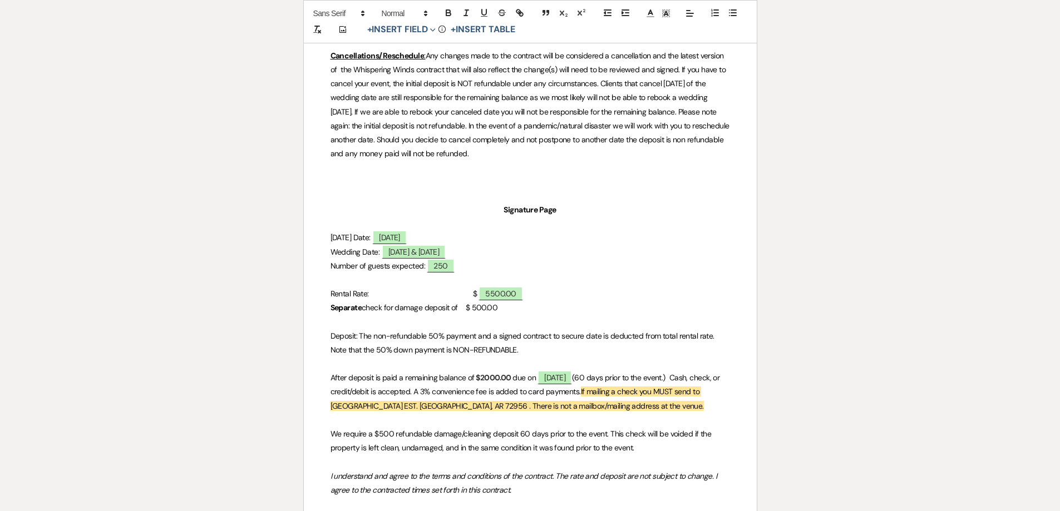
click at [511, 377] on strong "$2000.00" at bounding box center [494, 378] width 36 height 10
click at [570, 380] on span "[DATE]" at bounding box center [553, 378] width 35 height 14
select select "owner"
select select "Date"
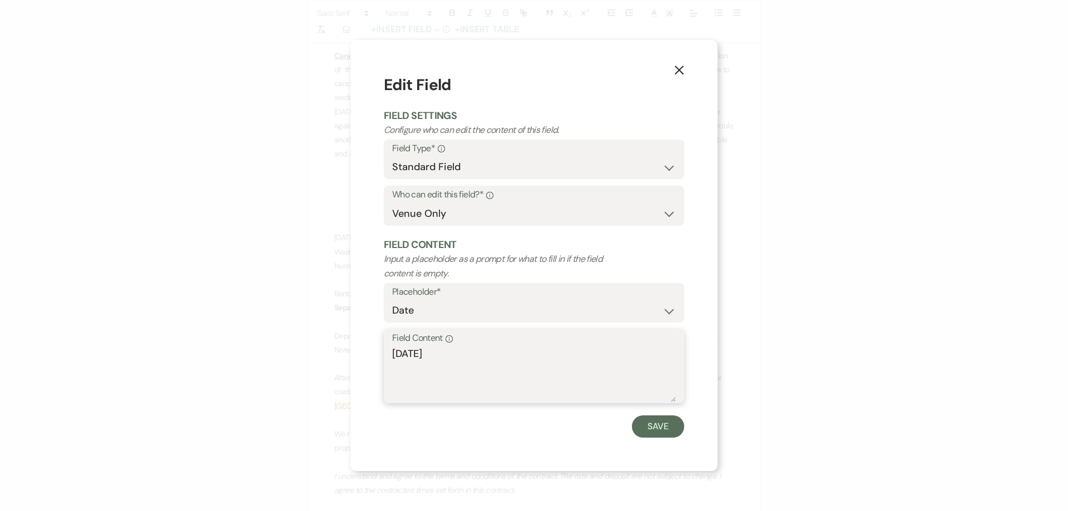
drag, startPoint x: 472, startPoint y: 357, endPoint x: 155, endPoint y: 336, distance: 317.9
click at [155, 336] on div "X Edit Field Field Settings Configure who can edit the content of this field. F…" at bounding box center [534, 255] width 1068 height 511
type textarea "[DATE]"
click at [652, 428] on button "Save" at bounding box center [658, 427] width 52 height 22
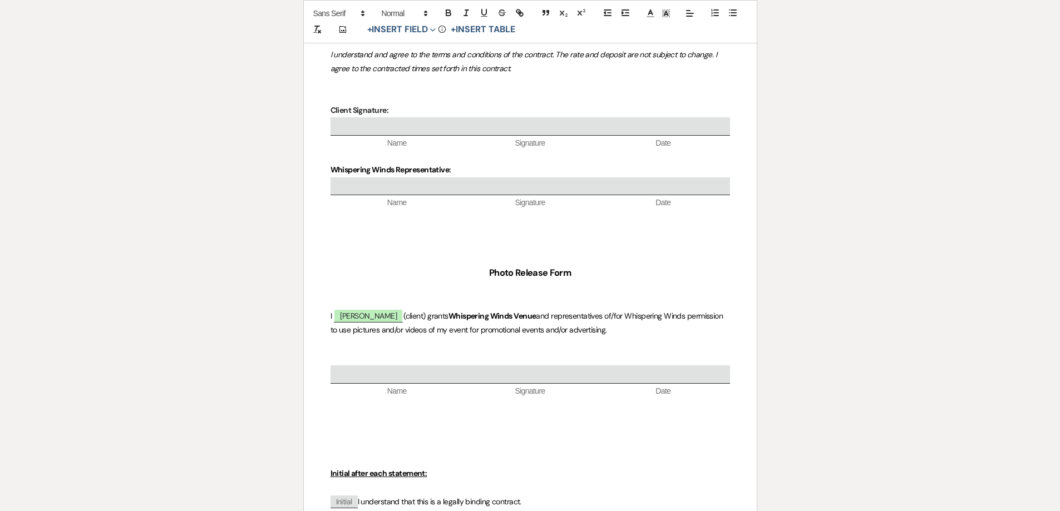
scroll to position [2504, 0]
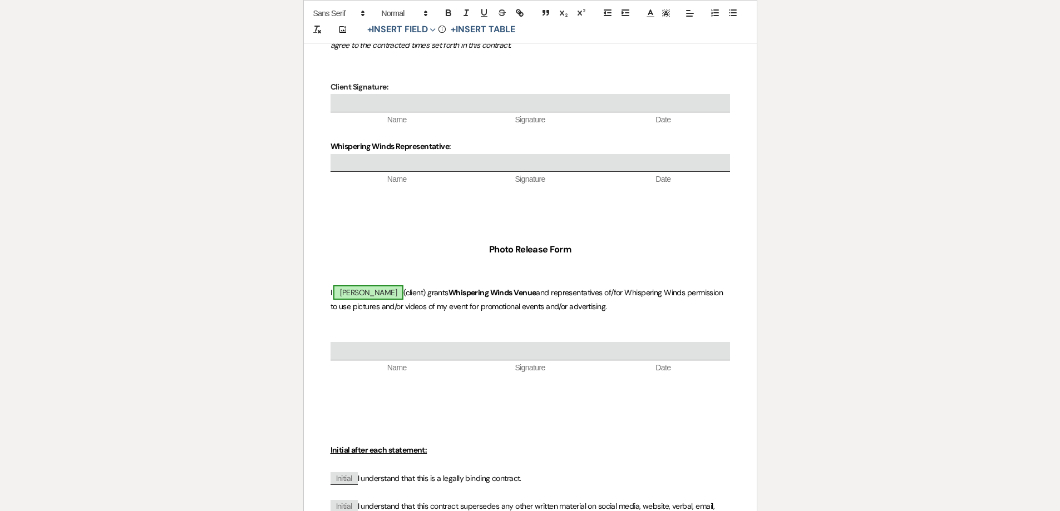
click at [391, 296] on span "[PERSON_NAME]" at bounding box center [368, 292] width 70 height 14
select select "owner"
select select "Name"
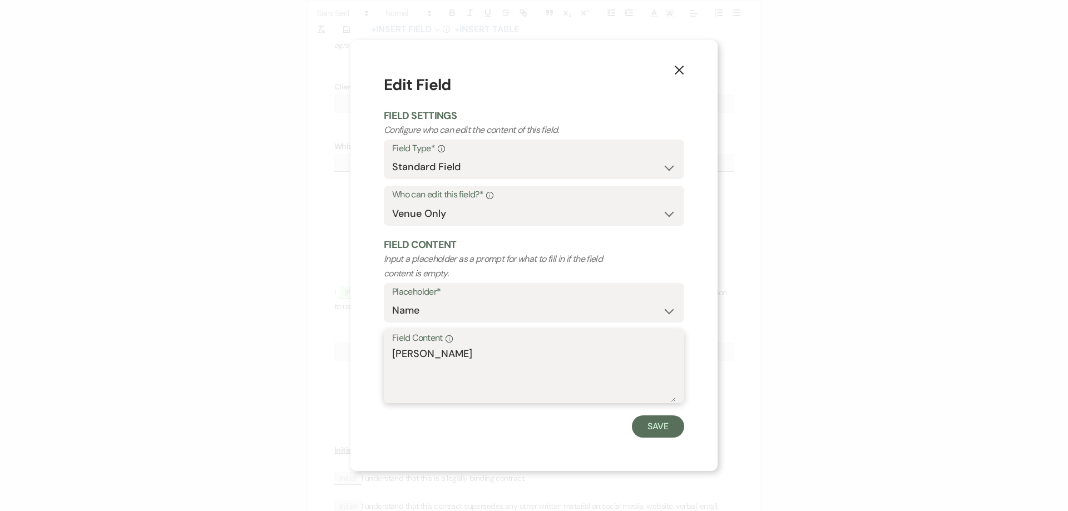
drag, startPoint x: 490, startPoint y: 355, endPoint x: 91, endPoint y: 314, distance: 401.1
click at [166, 320] on div "X Edit Field Field Settings Configure who can edit the content of this field. F…" at bounding box center [534, 255] width 1068 height 511
type textarea "[PERSON_NAME]"
click at [653, 427] on button "Save" at bounding box center [658, 427] width 52 height 22
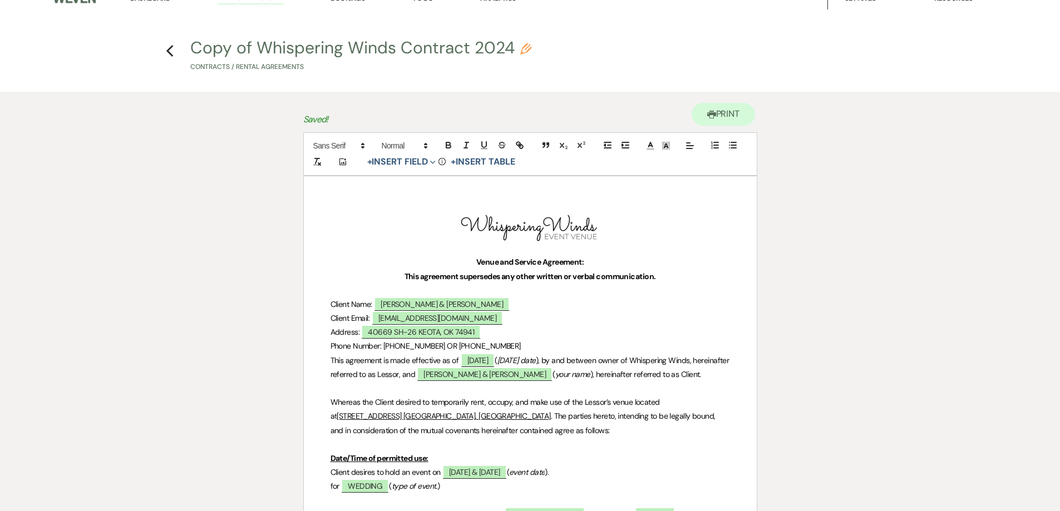
scroll to position [0, 0]
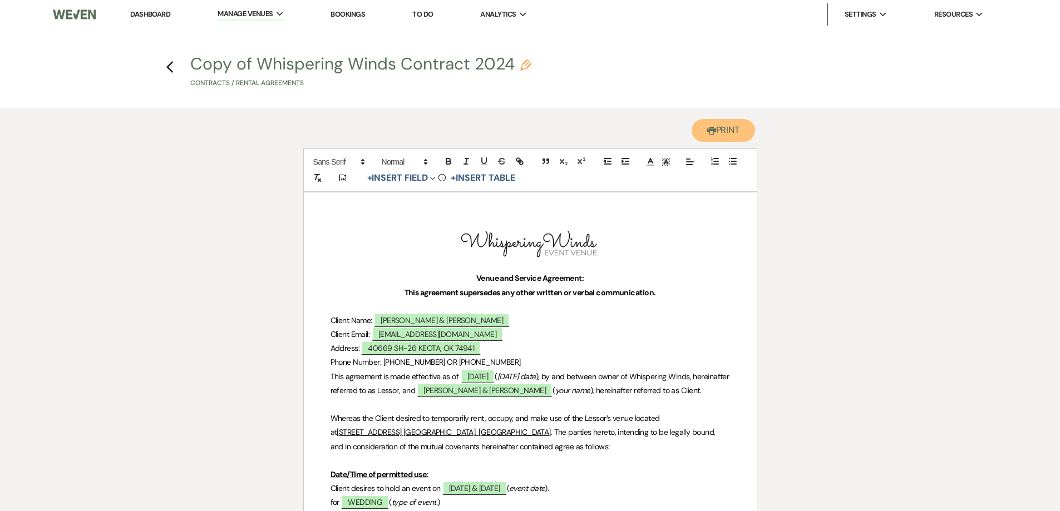
click at [725, 132] on button "Printer Print" at bounding box center [724, 130] width 64 height 23
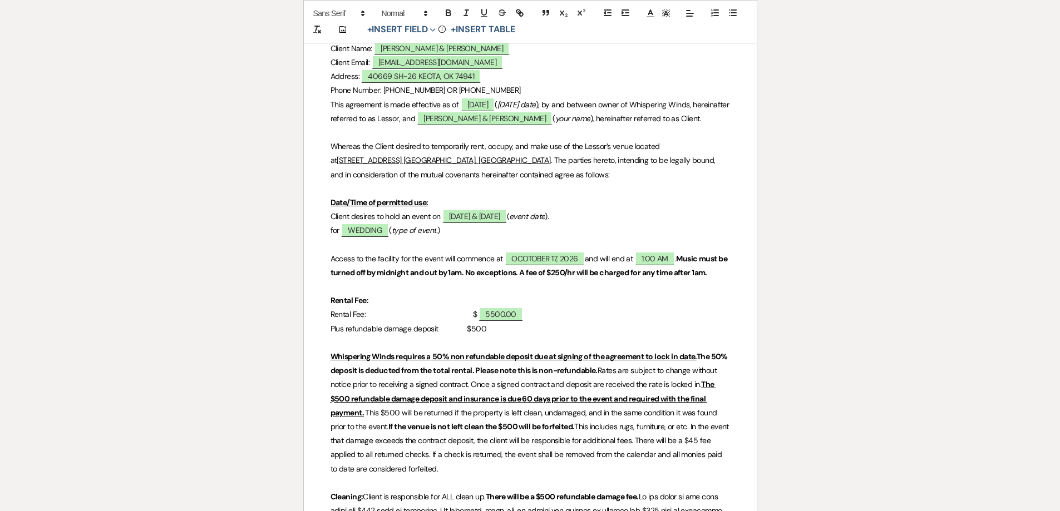
scroll to position [278, 0]
